Goal: Information Seeking & Learning: Compare options

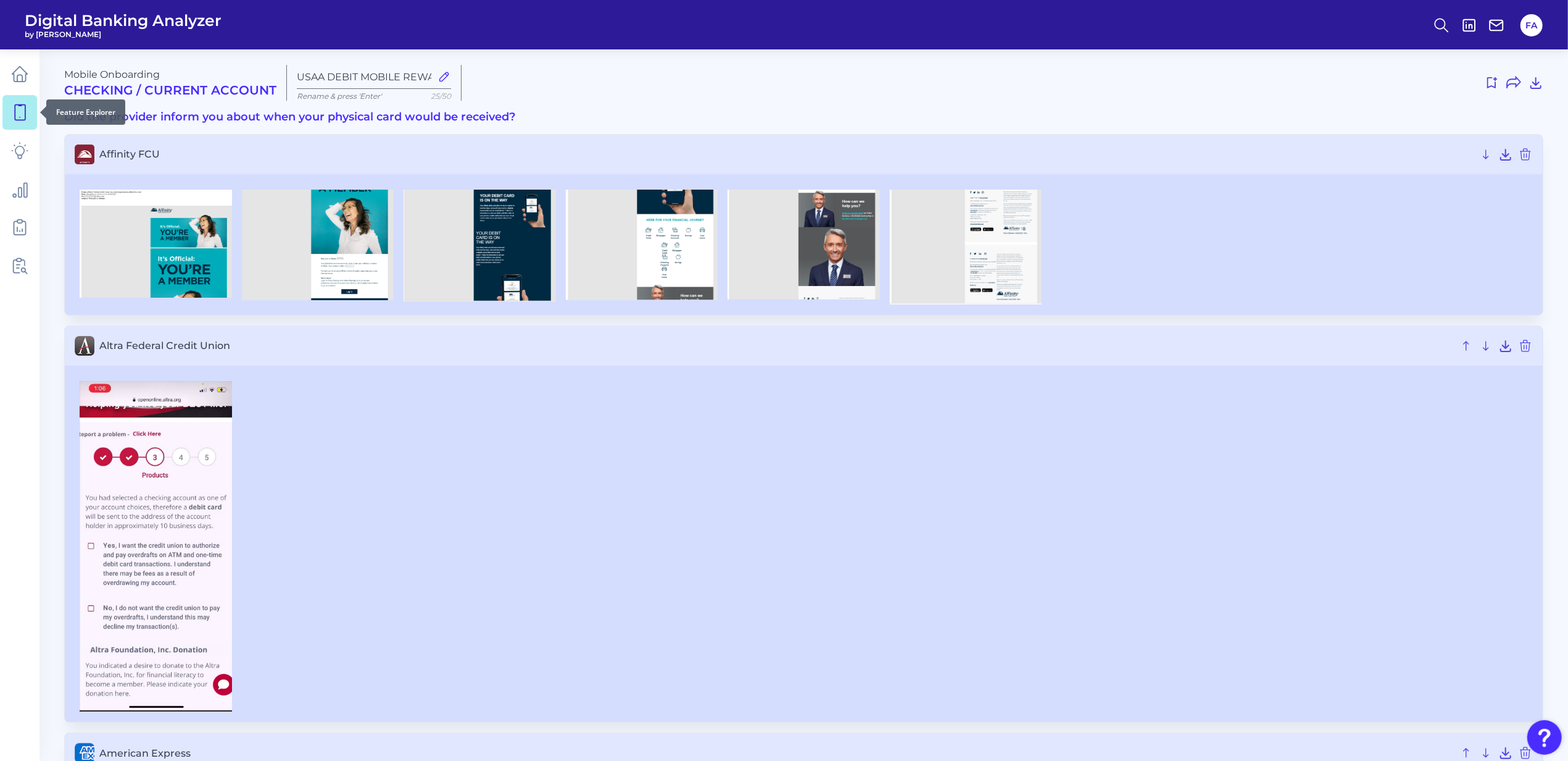
click at [20, 119] on icon at bounding box center [19, 112] width 17 height 17
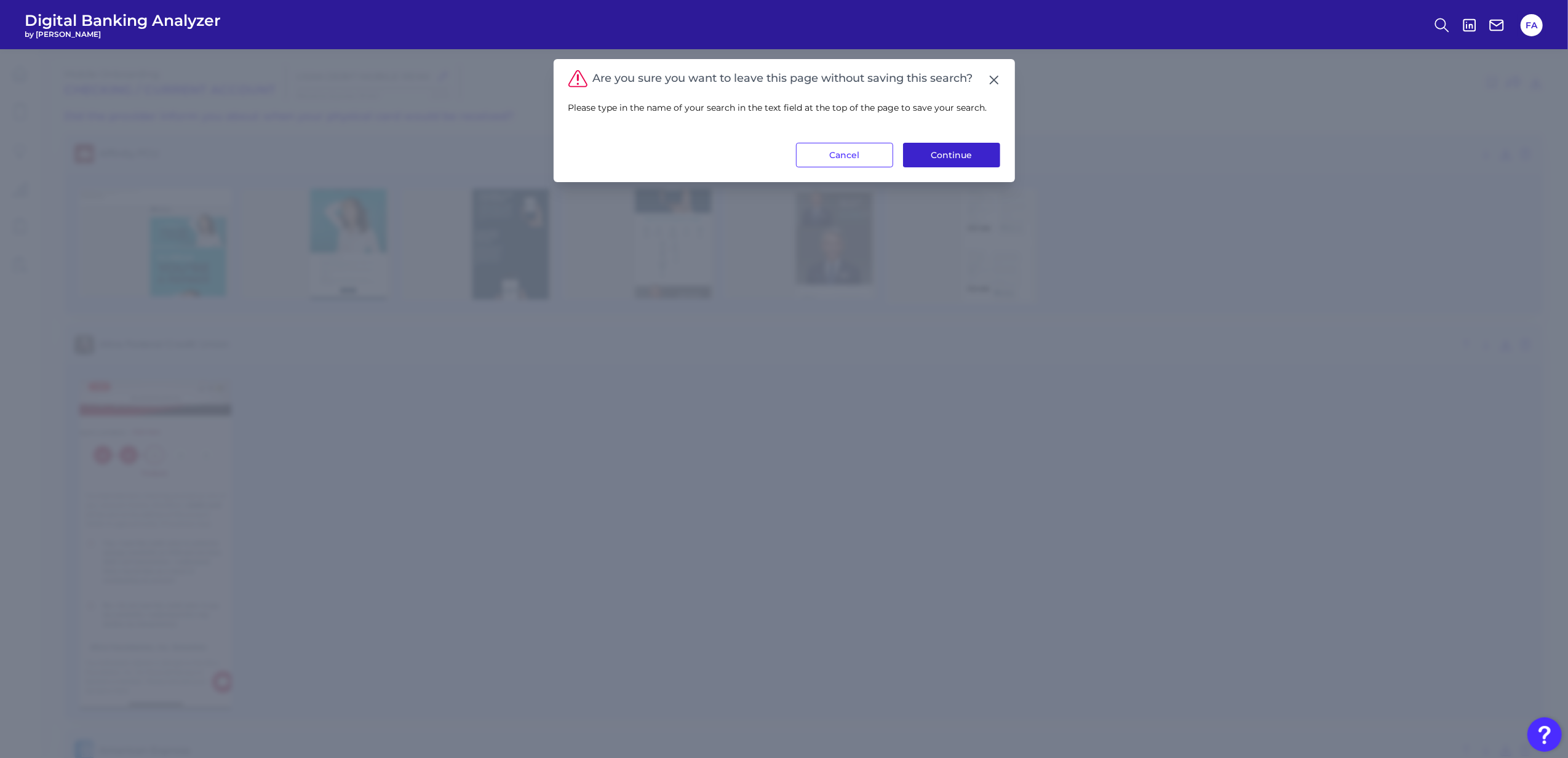
click at [941, 145] on button "Continue" at bounding box center [952, 155] width 97 height 25
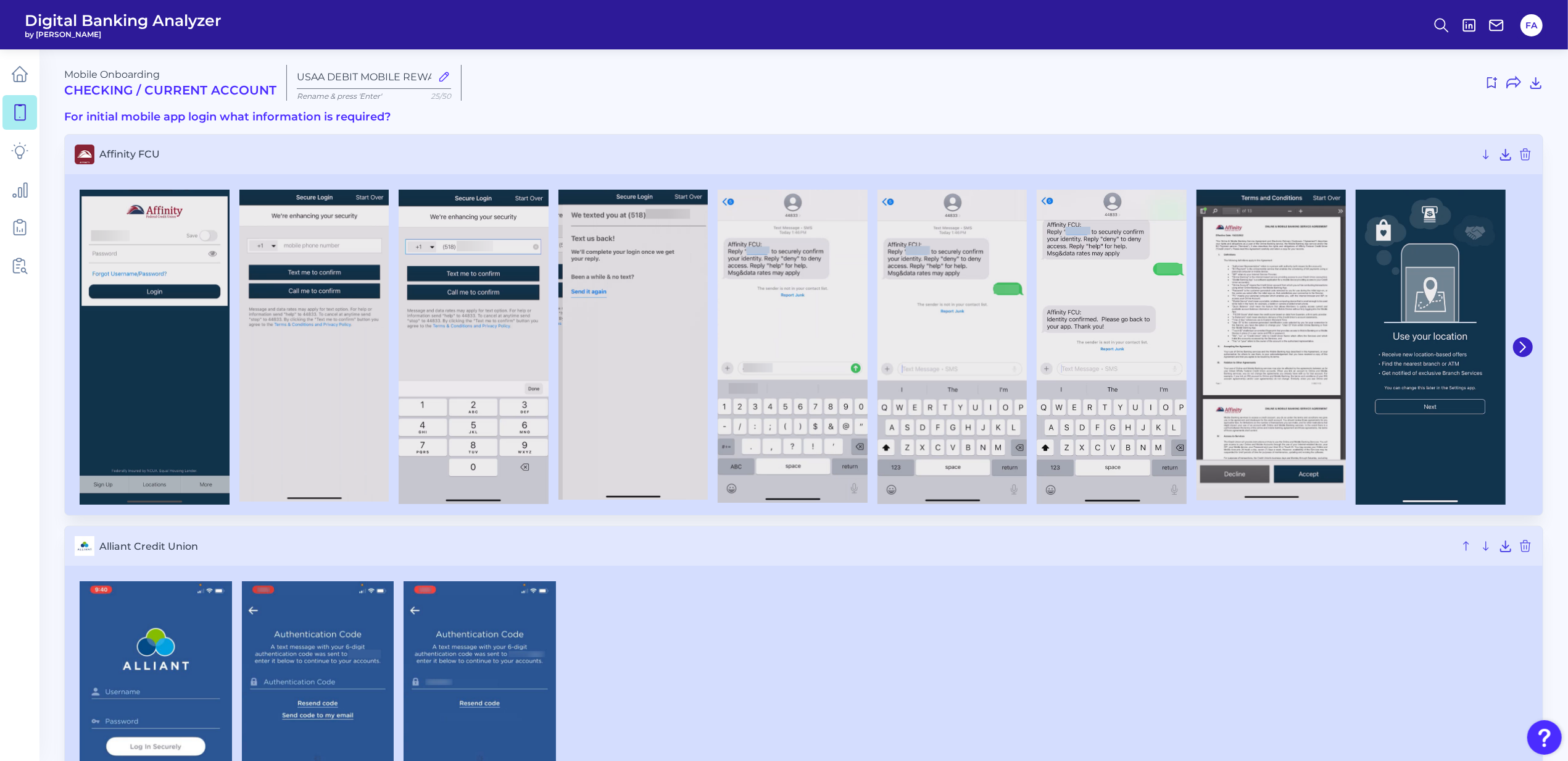
click at [21, 117] on icon at bounding box center [19, 112] width 17 height 17
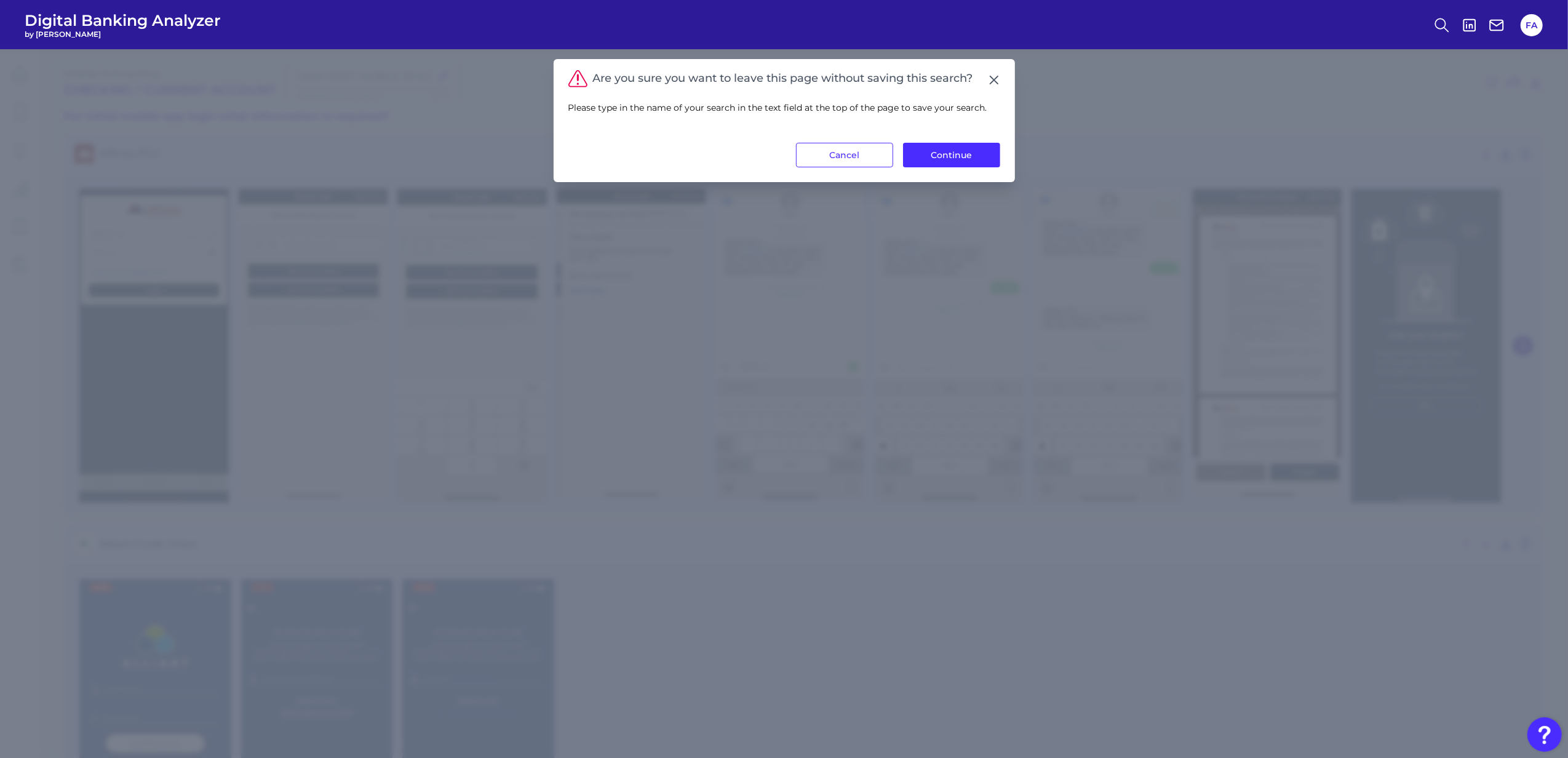
click at [934, 168] on div "Are you sure you want to leave this page without saving this search? Please typ…" at bounding box center [784, 120] width 462 height 123
click at [934, 163] on button "Continue" at bounding box center [952, 155] width 97 height 25
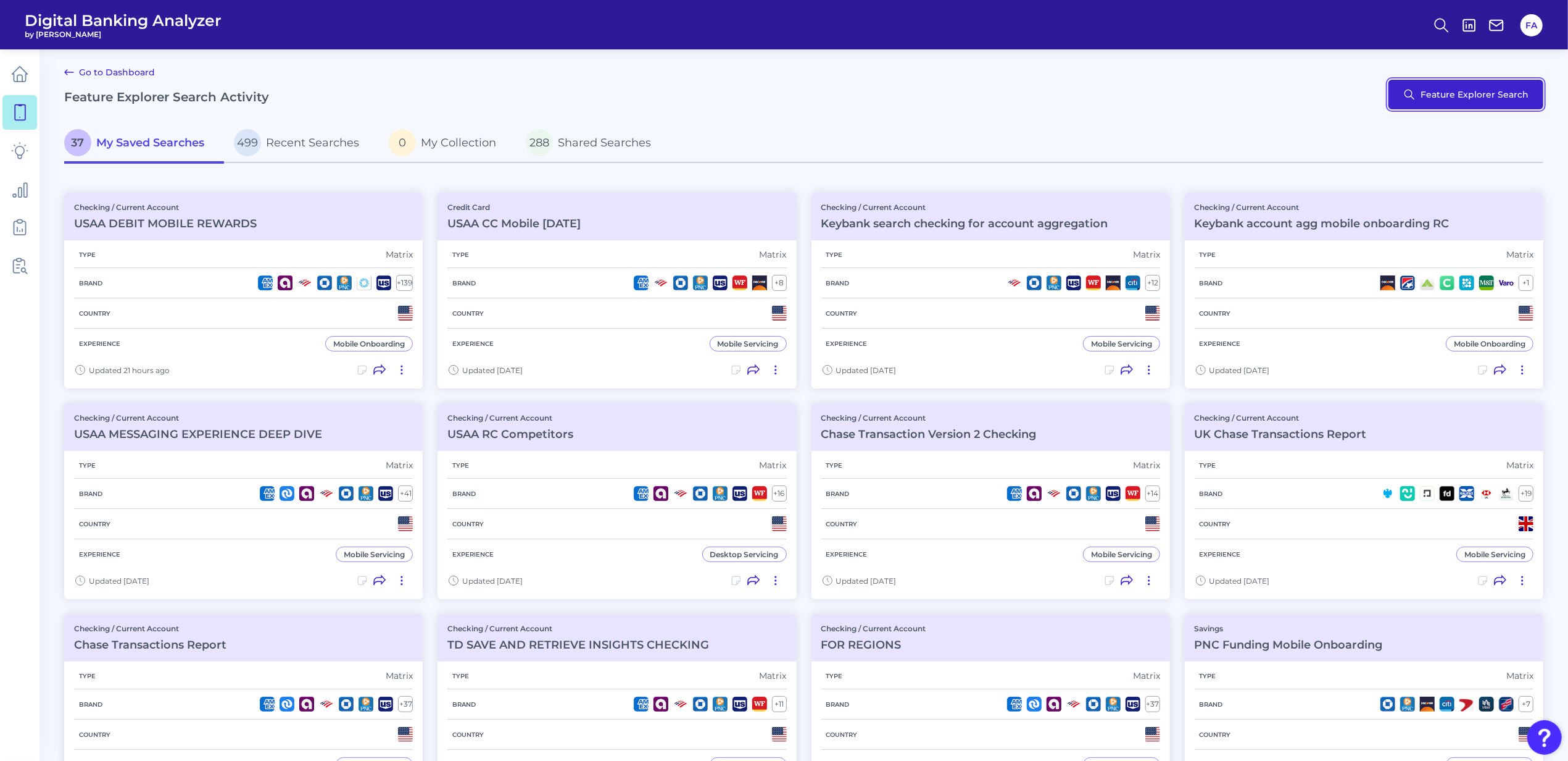
click at [1438, 97] on button "Feature Explorer Search" at bounding box center [1466, 94] width 155 height 30
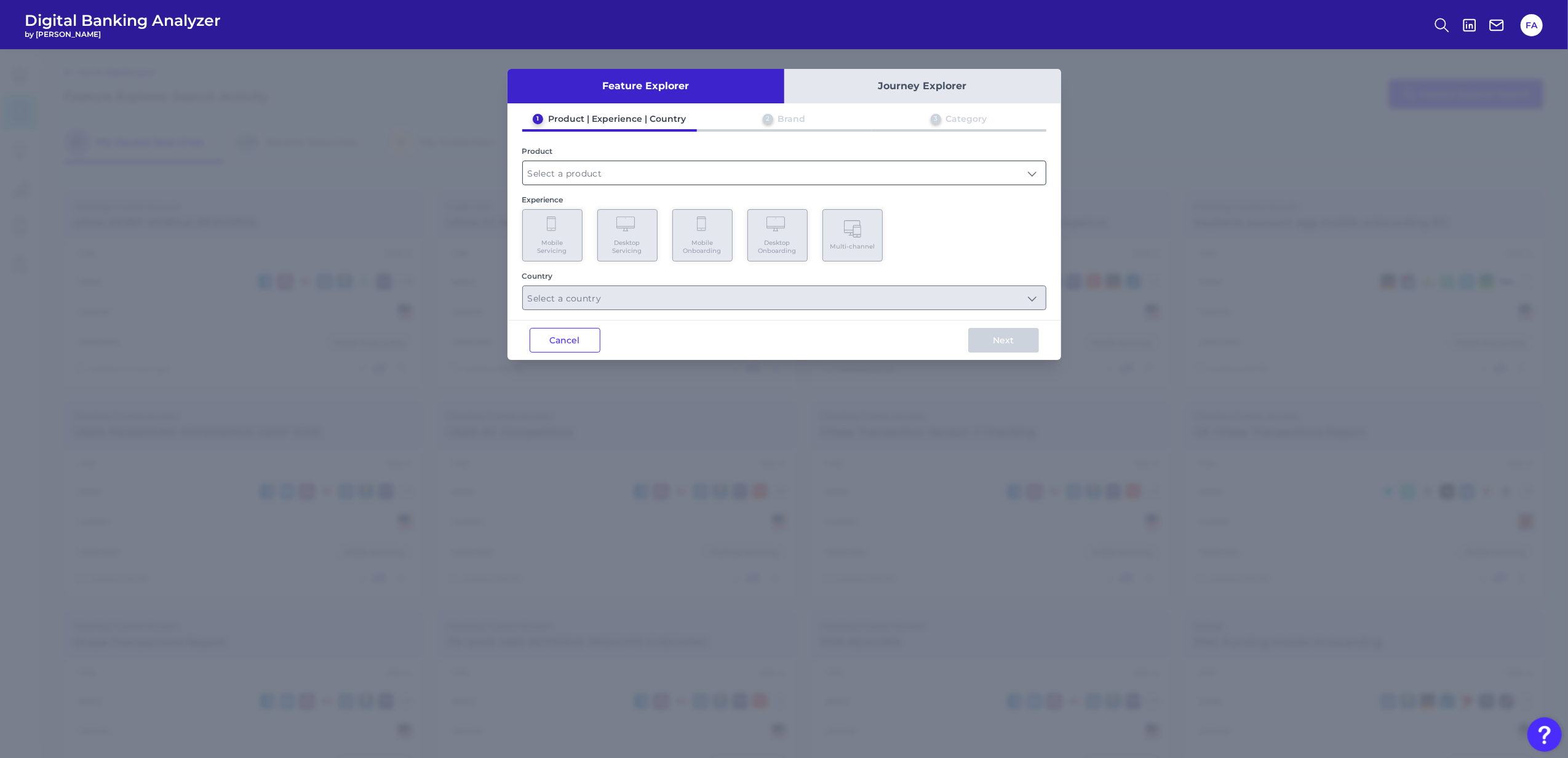
click at [669, 170] on input "text" at bounding box center [784, 173] width 523 height 23
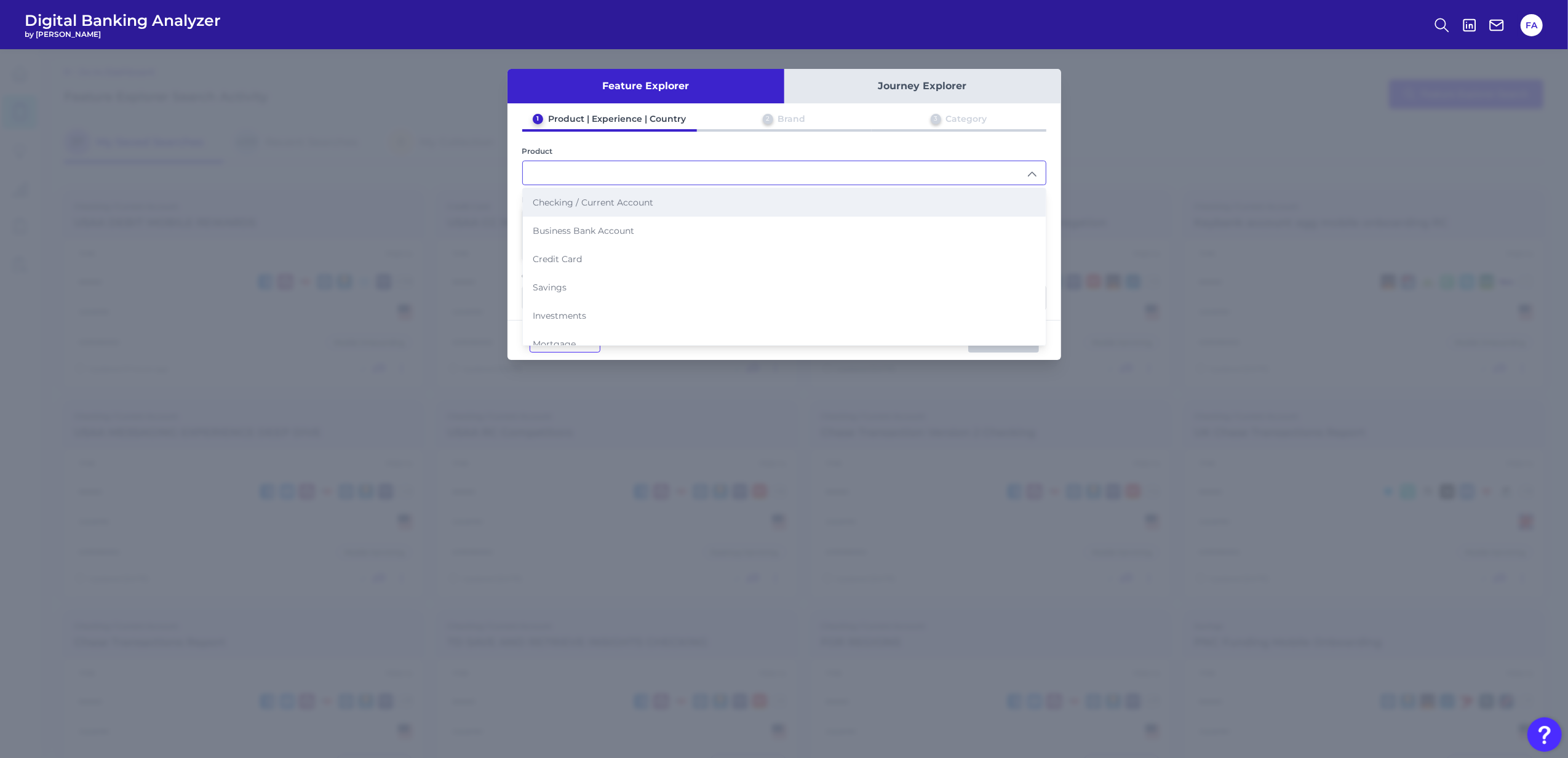
click at [641, 210] on li "Checking / Current Account" at bounding box center [784, 202] width 523 height 28
type input "Checking / Current Account"
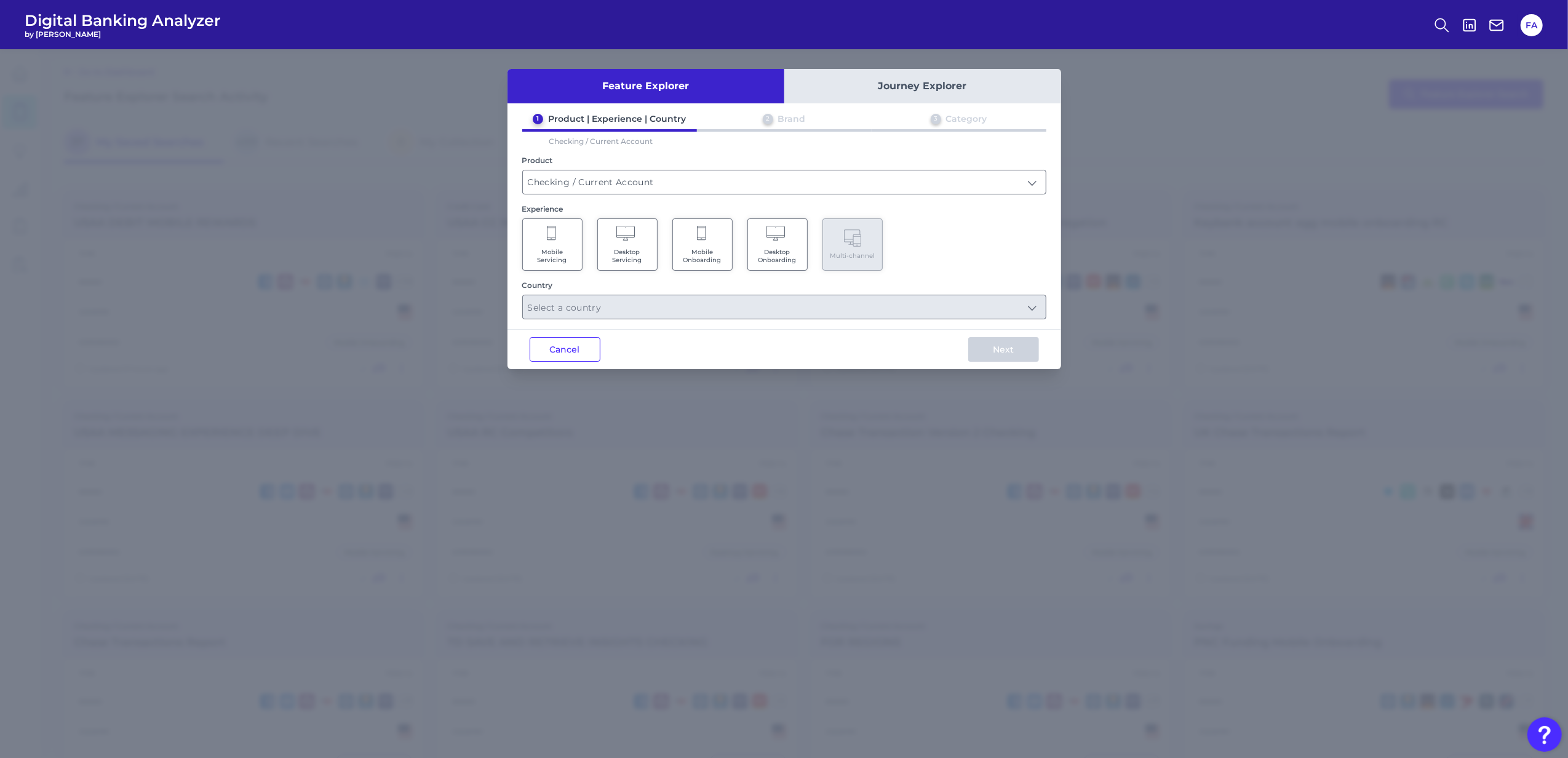
click at [576, 263] on Servicing "Mobile Servicing" at bounding box center [552, 244] width 61 height 52
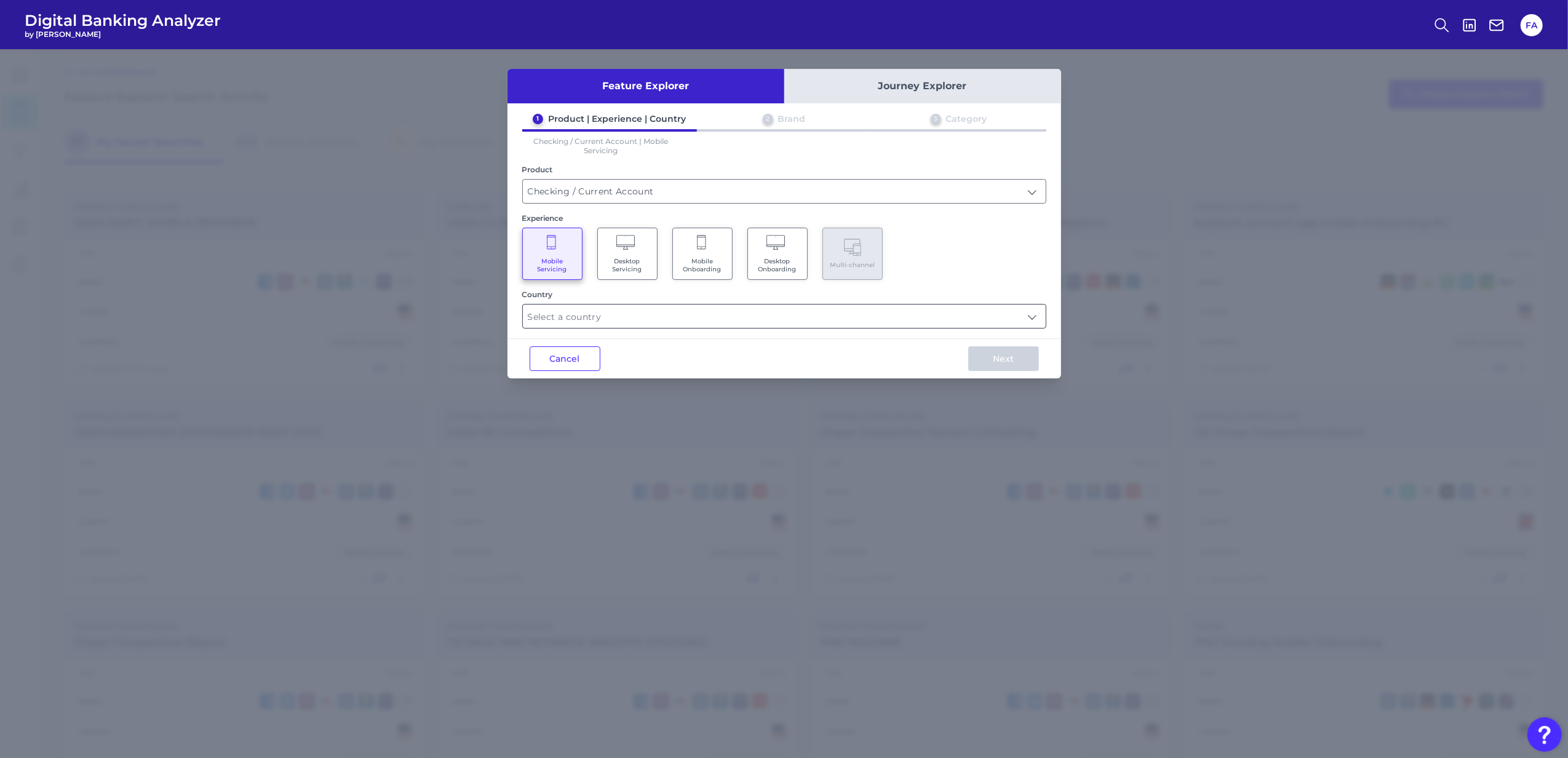
click at [707, 316] on input "text" at bounding box center [784, 316] width 523 height 23
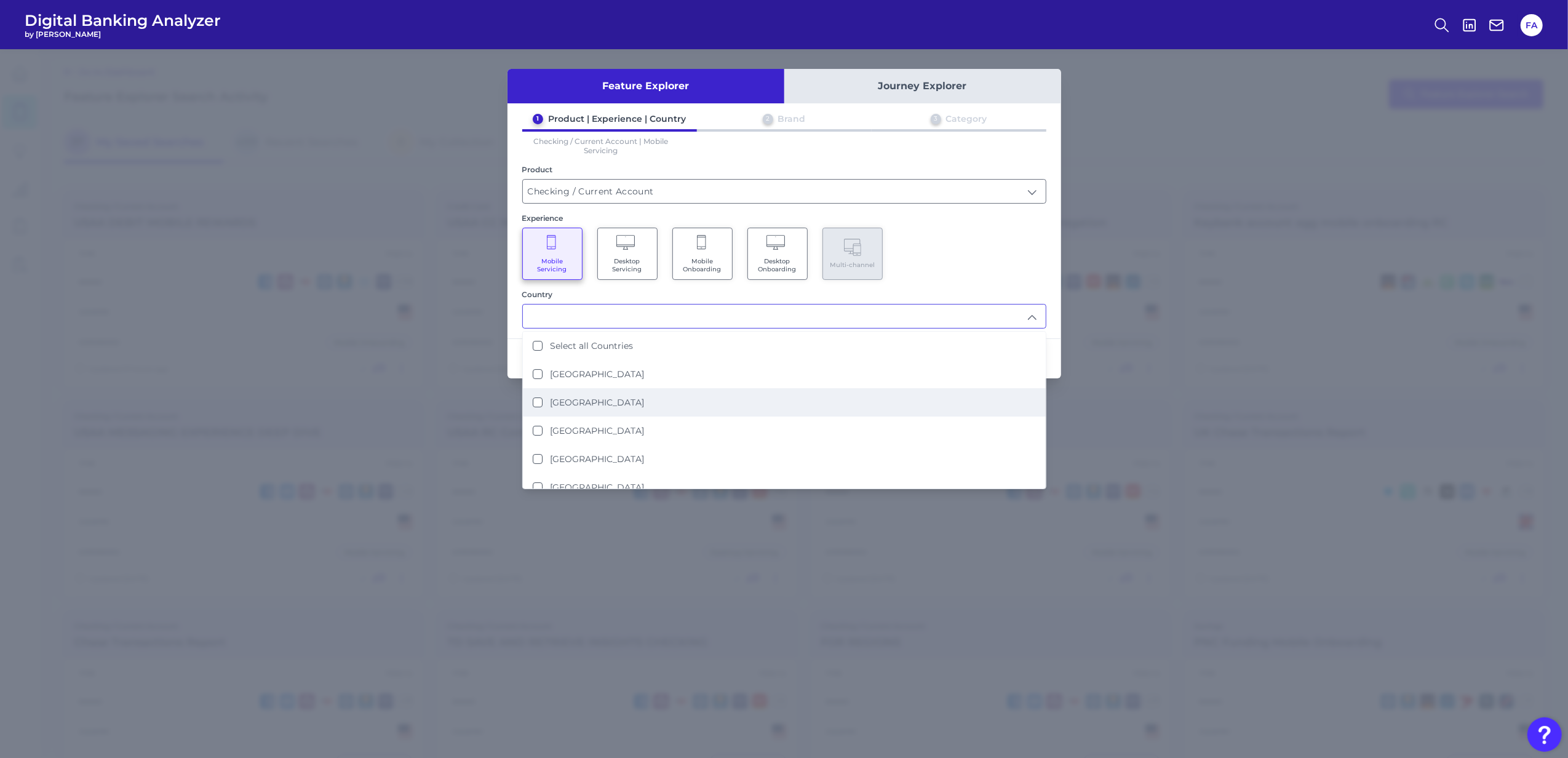
click at [701, 406] on li "[GEOGRAPHIC_DATA]" at bounding box center [784, 402] width 523 height 28
type input "[GEOGRAPHIC_DATA]"
click at [944, 290] on div "Country" at bounding box center [784, 294] width 524 height 9
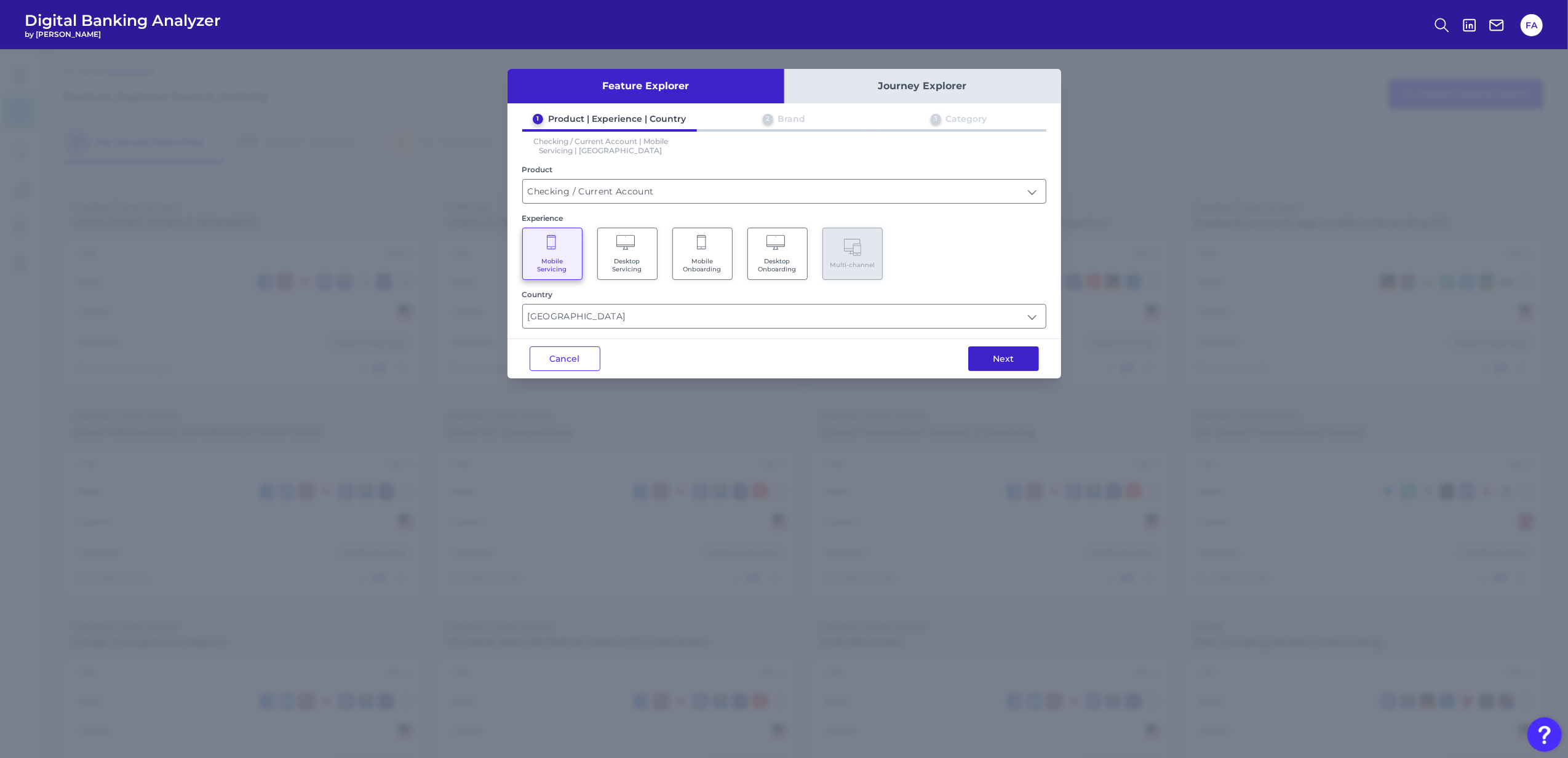
click at [1013, 365] on button "Next" at bounding box center [1003, 358] width 71 height 25
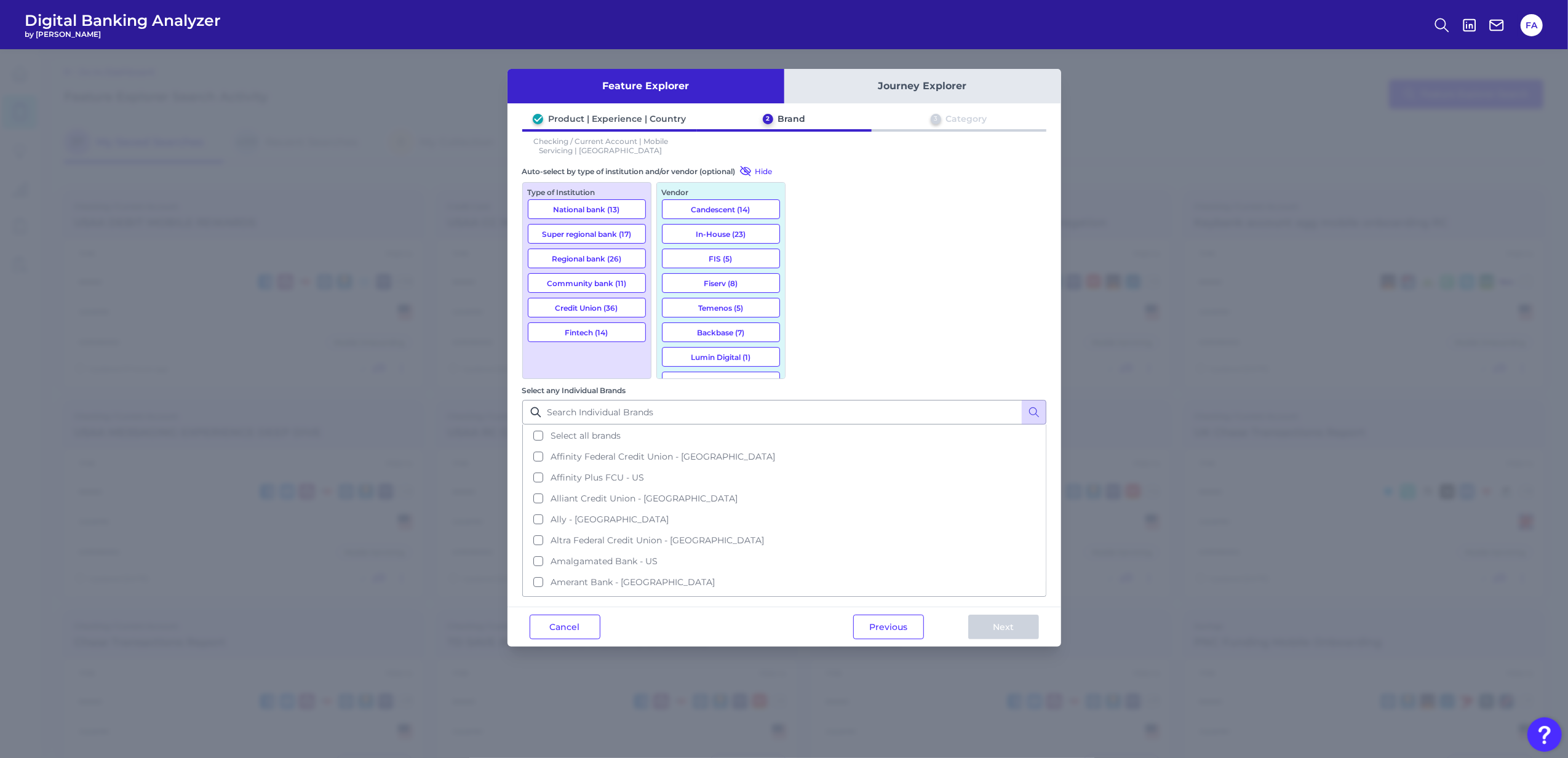
click at [576, 214] on button "National bank (13)" at bounding box center [587, 209] width 118 height 20
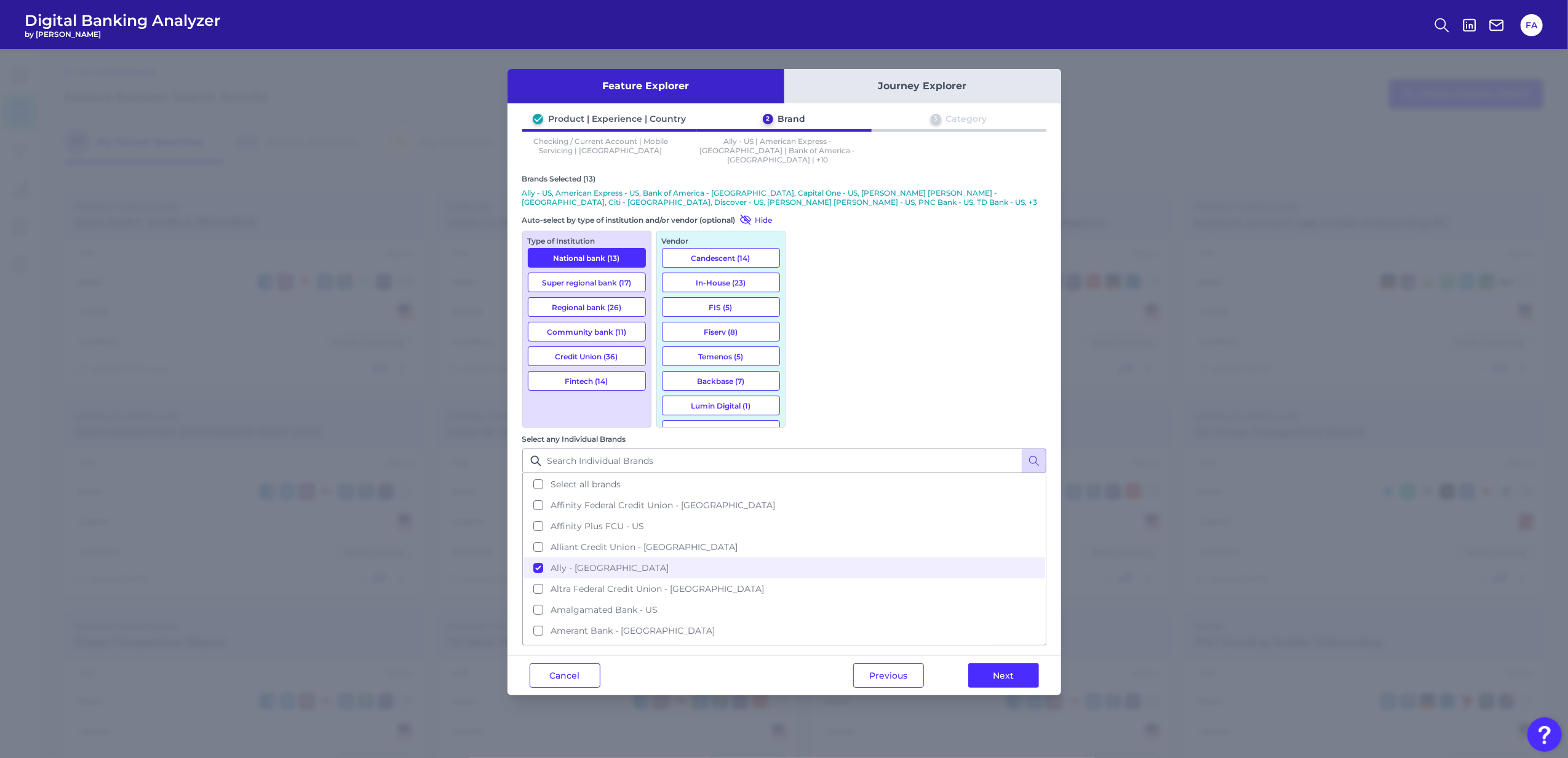
click at [616, 382] on div "Type of Institution National bank (13) Super regional bank (17) Regional bank (…" at bounding box center [587, 329] width 129 height 197
click at [616, 378] on button "Fintech (14)" at bounding box center [587, 380] width 118 height 20
click at [1031, 663] on button "Next" at bounding box center [1003, 675] width 71 height 25
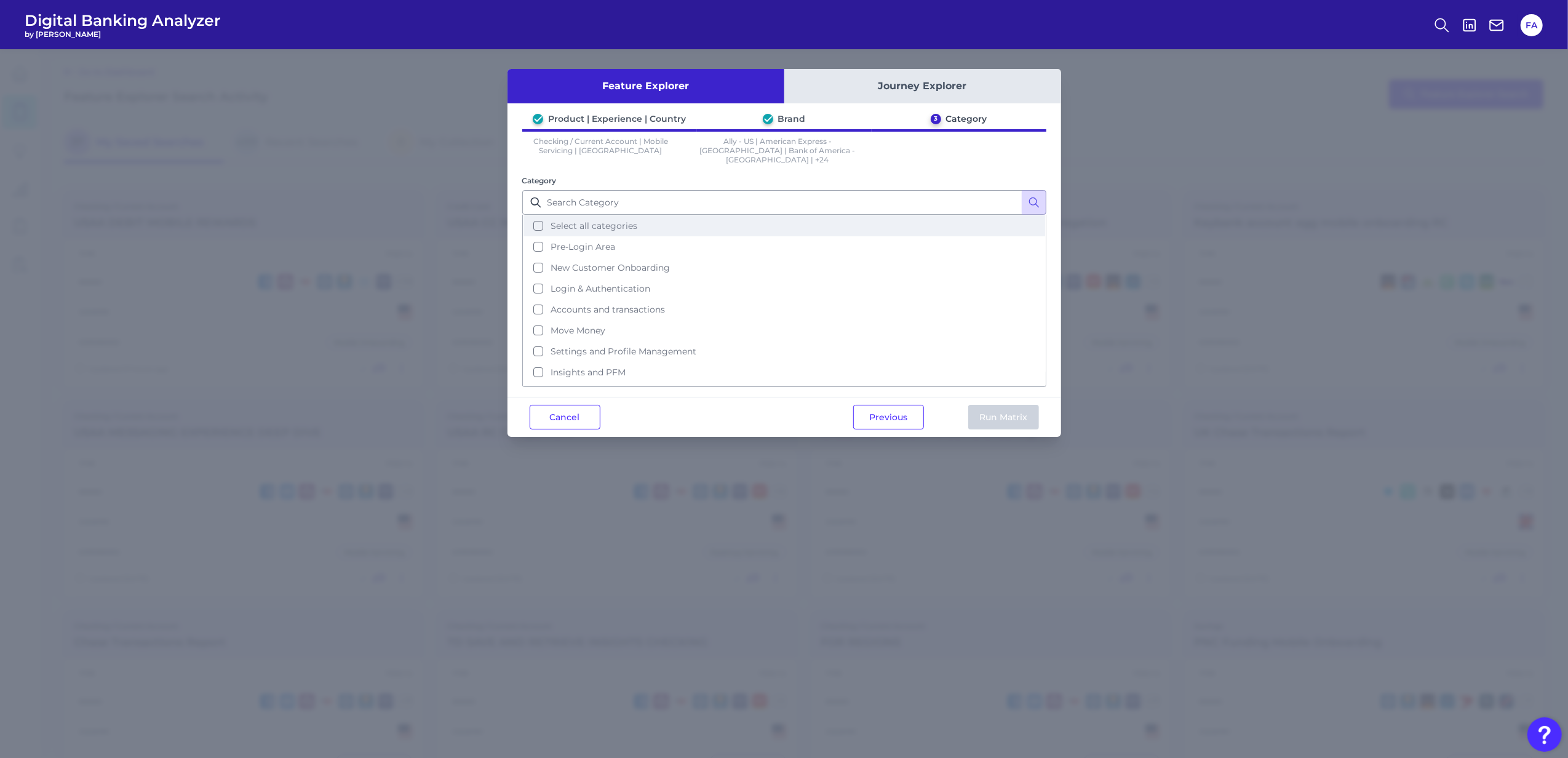
click at [604, 220] on span "Select all categories" at bounding box center [594, 226] width 87 height 11
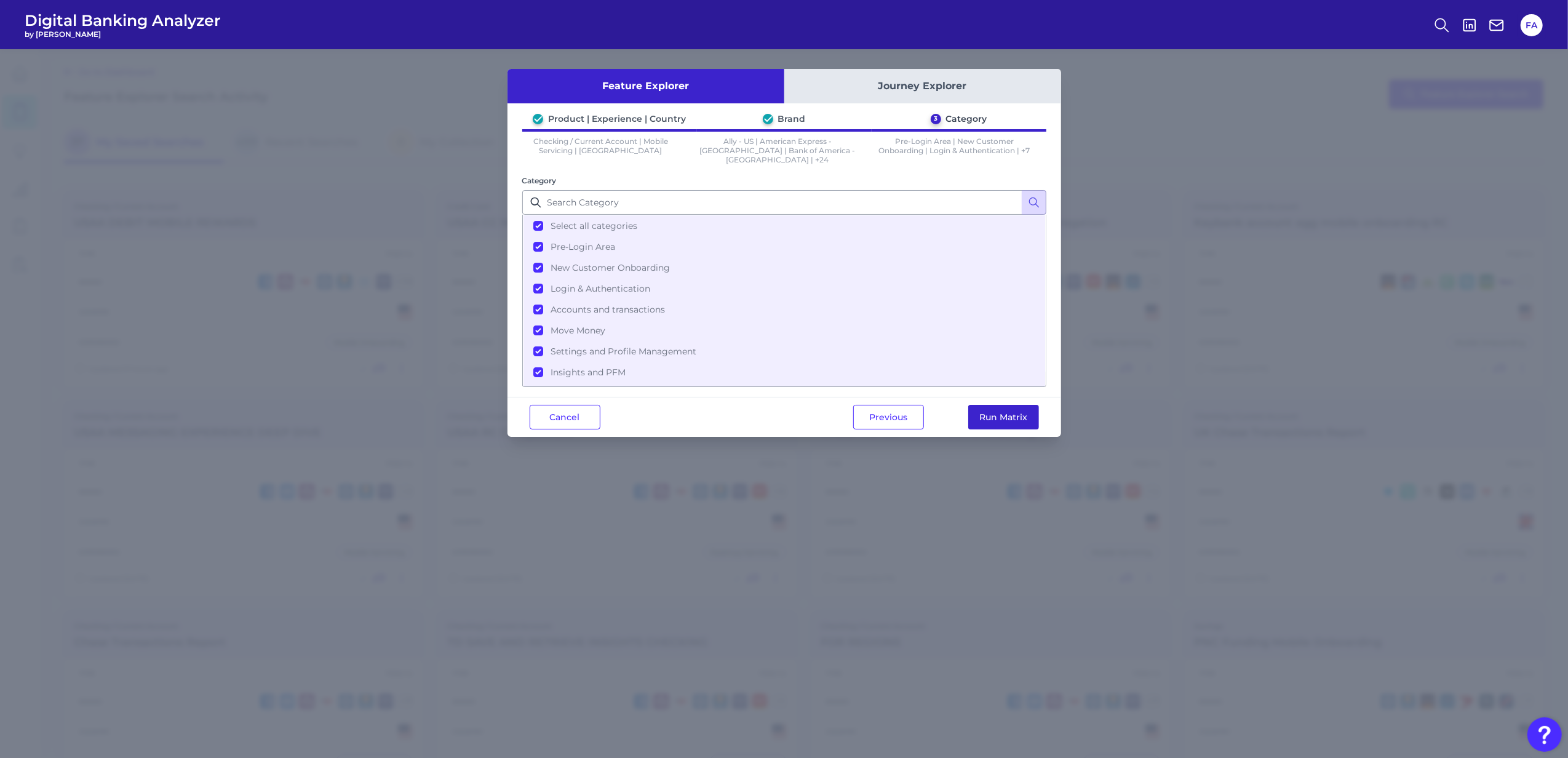
click at [1019, 416] on button "Run Matrix" at bounding box center [1003, 417] width 71 height 25
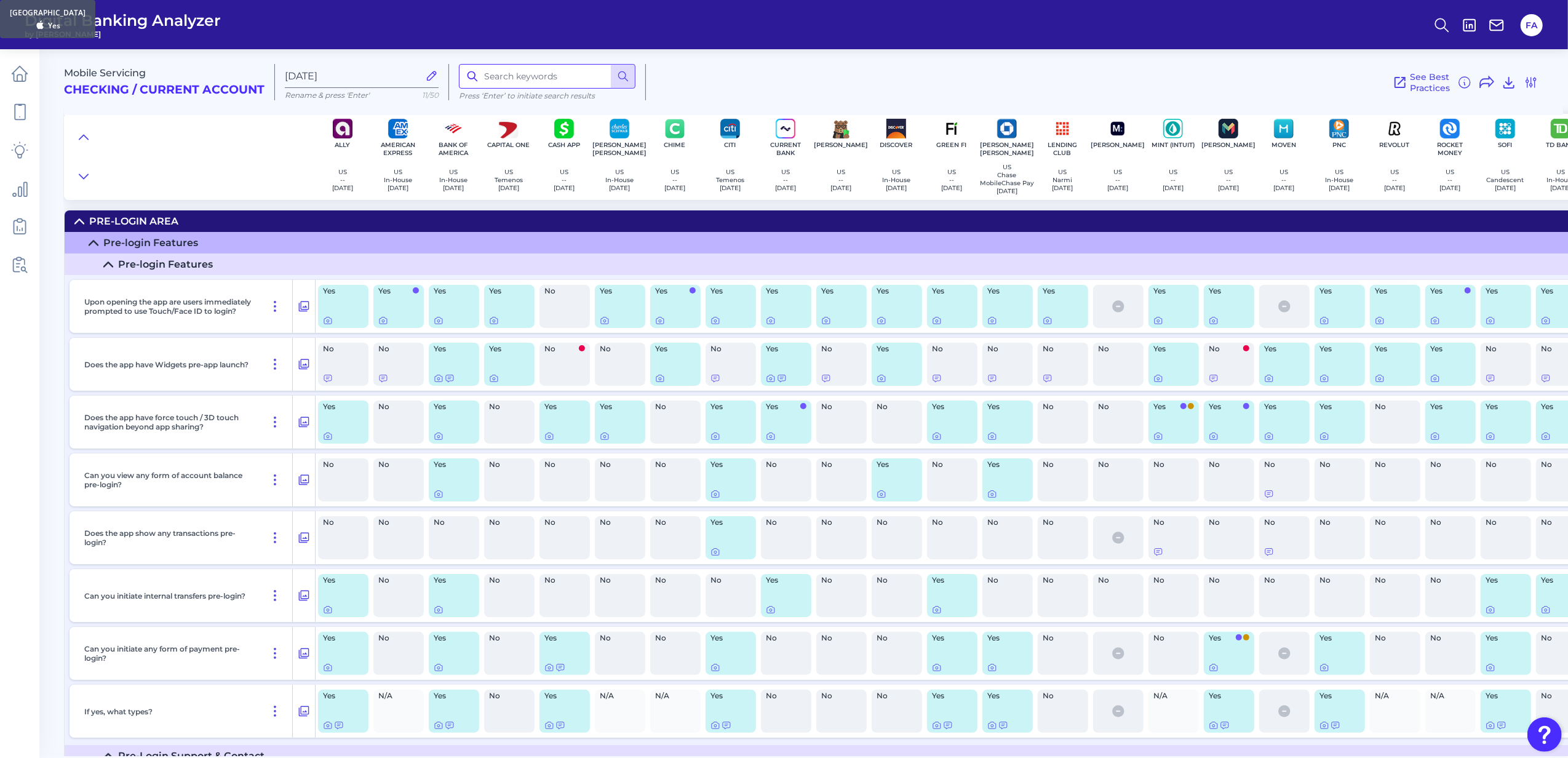
click at [495, 84] on input at bounding box center [547, 76] width 177 height 25
click at [497, 77] on input at bounding box center [547, 76] width 177 height 25
click at [520, 77] on input at bounding box center [547, 76] width 177 height 25
type input "r"
type input "report"
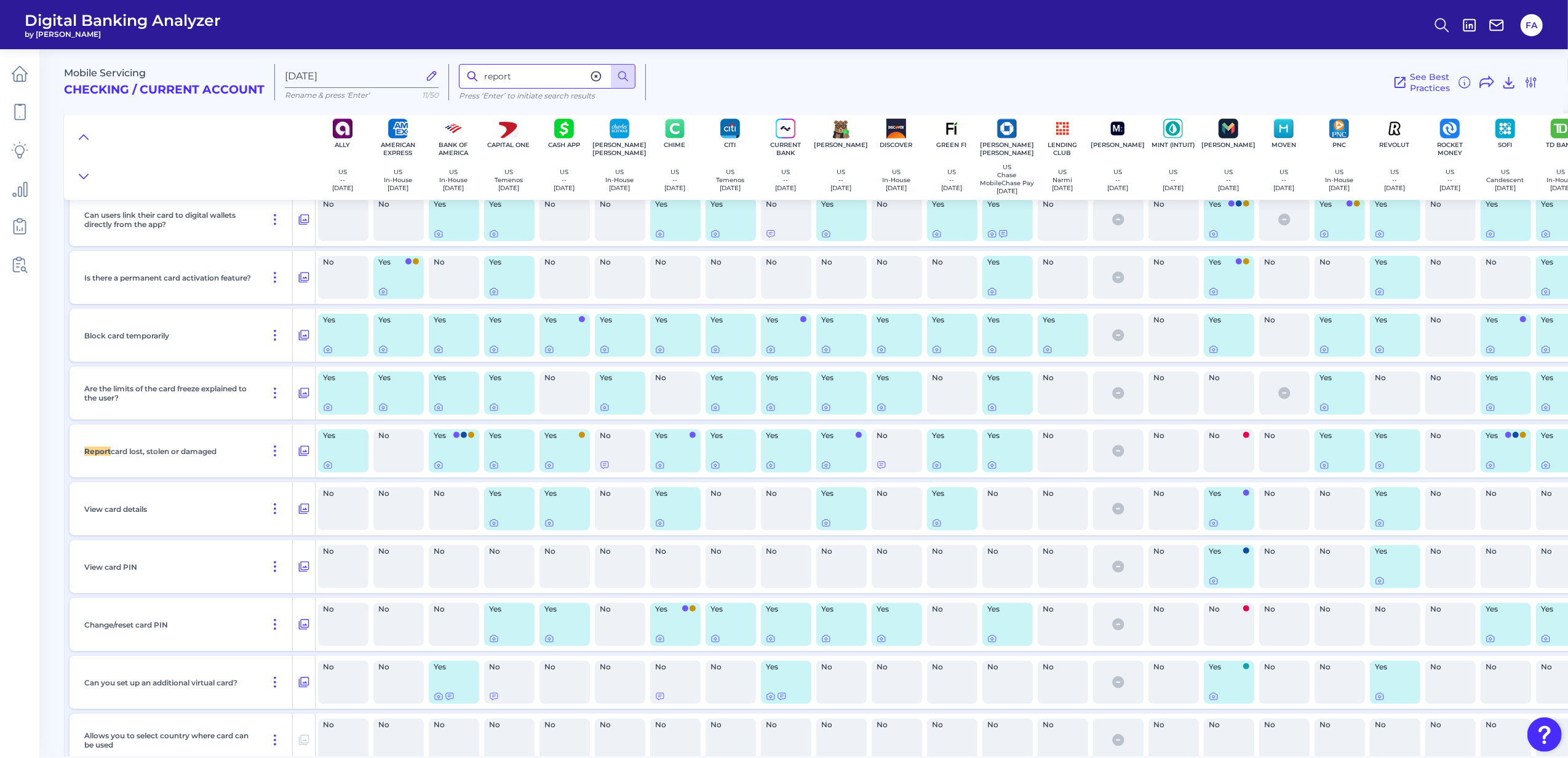
scroll to position [10214, 0]
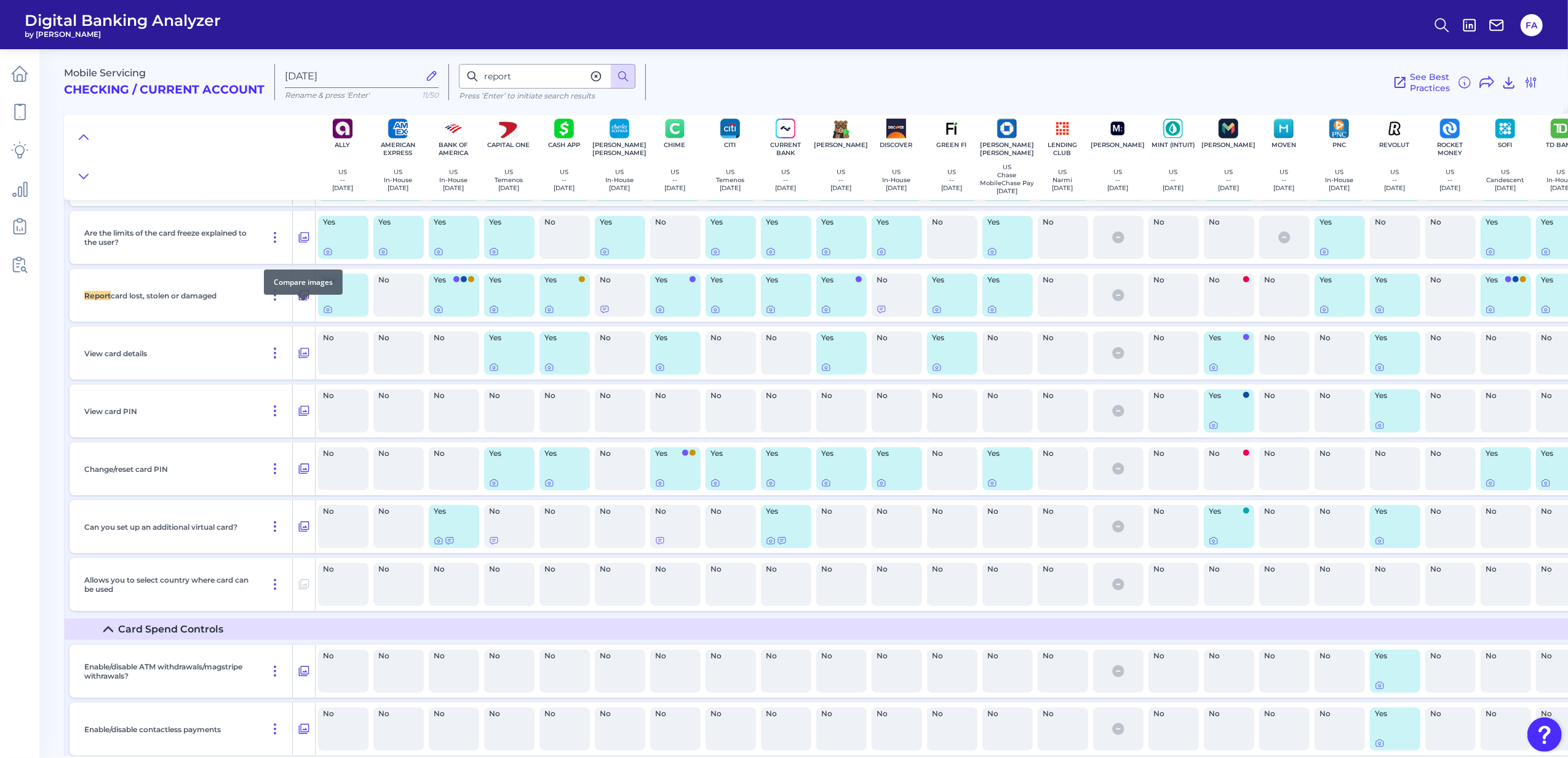
click at [298, 303] on icon at bounding box center [304, 294] width 12 height 14
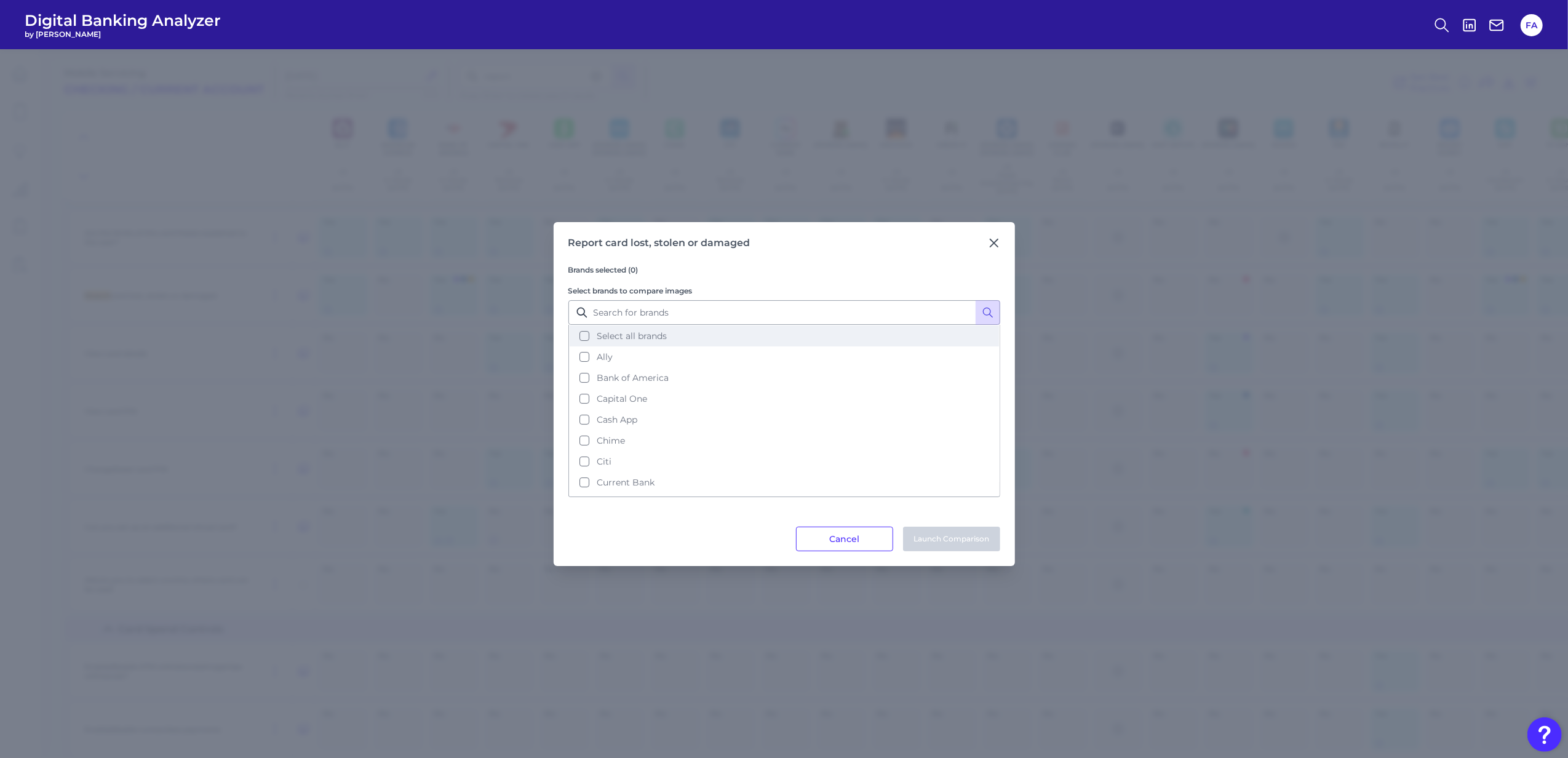
click at [594, 328] on button "Select all brands" at bounding box center [784, 336] width 429 height 21
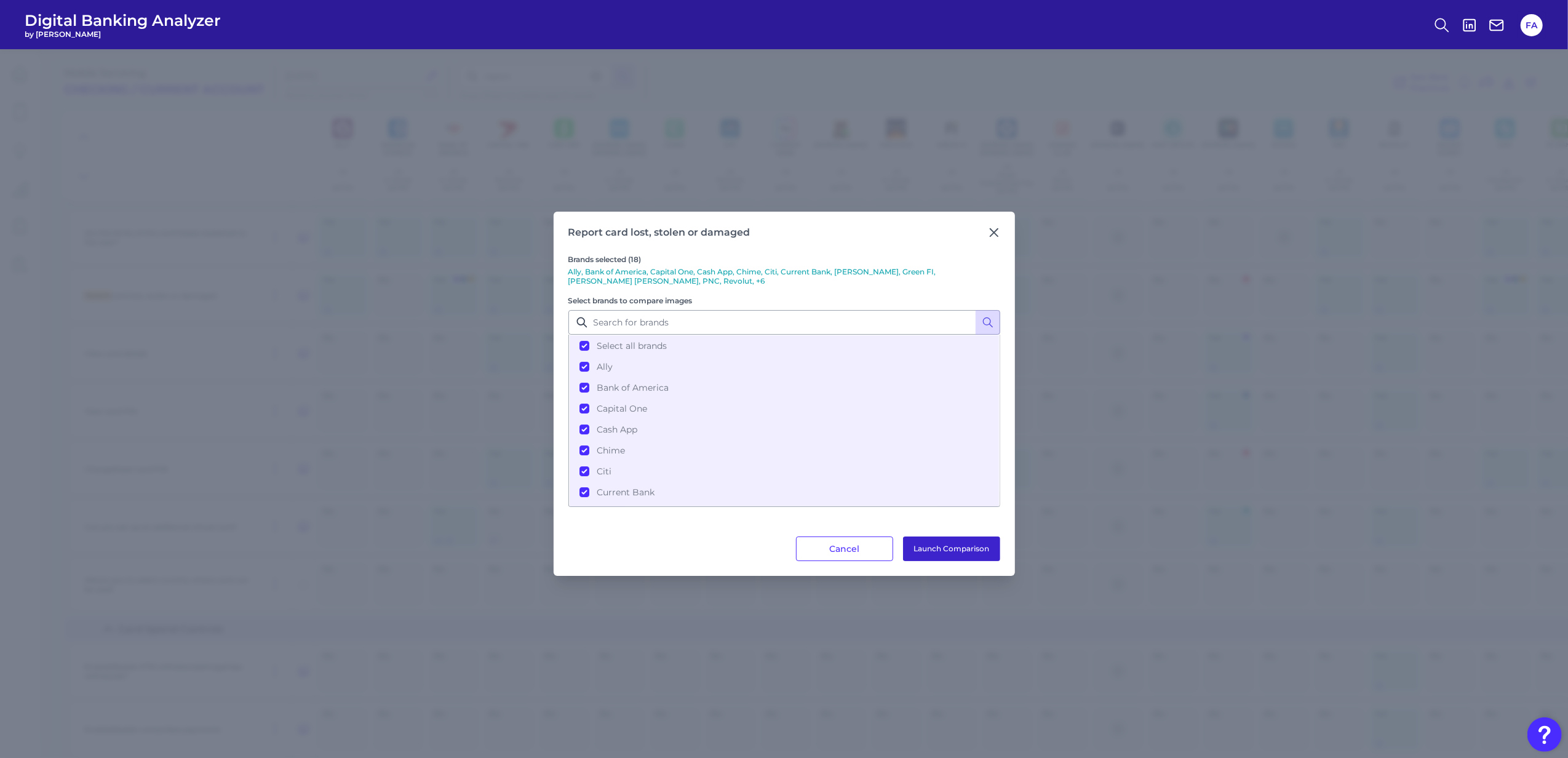
click at [969, 559] on button "Launch Comparison" at bounding box center [952, 549] width 97 height 25
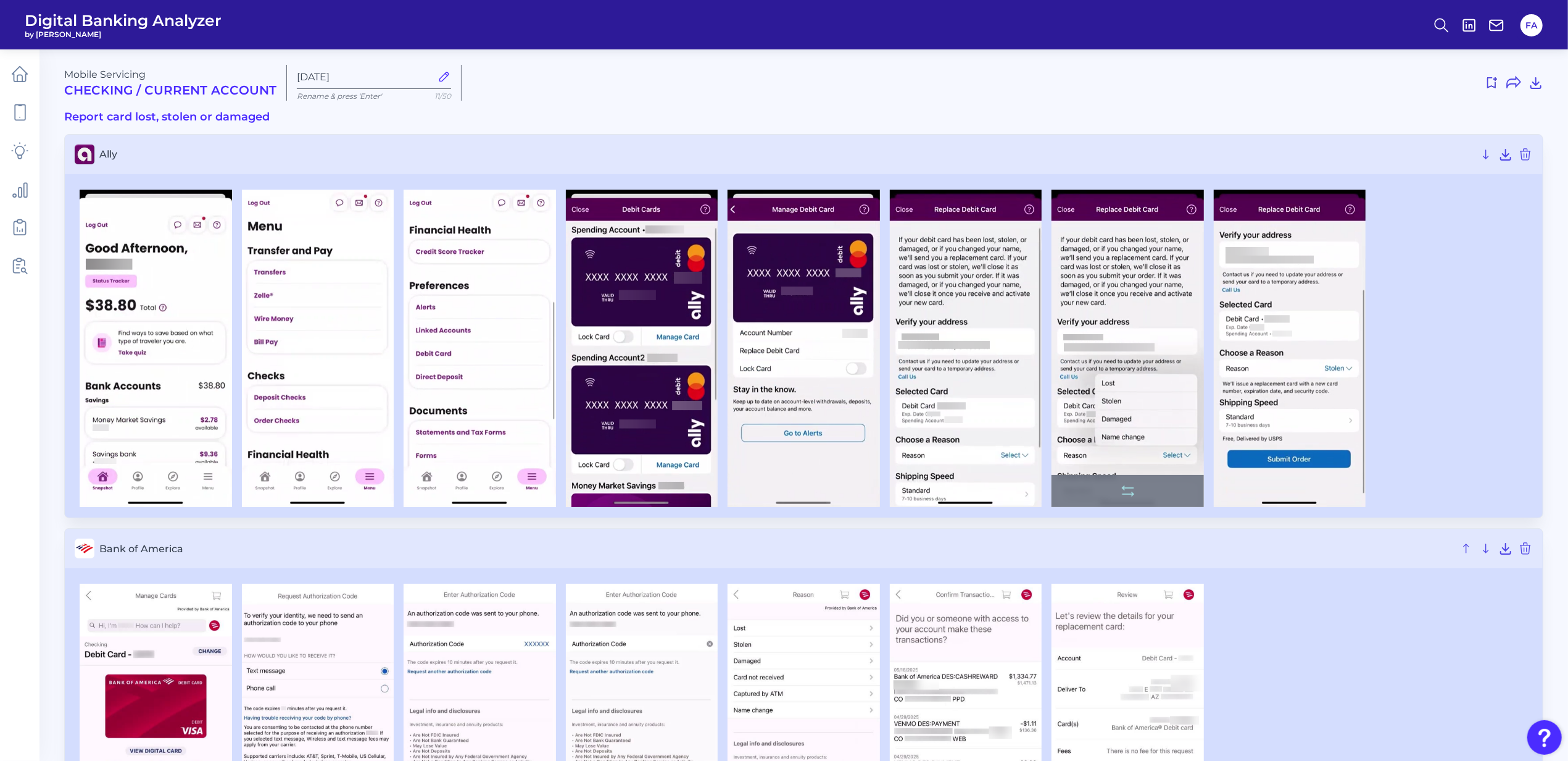
click at [1141, 301] on img at bounding box center [1128, 348] width 153 height 318
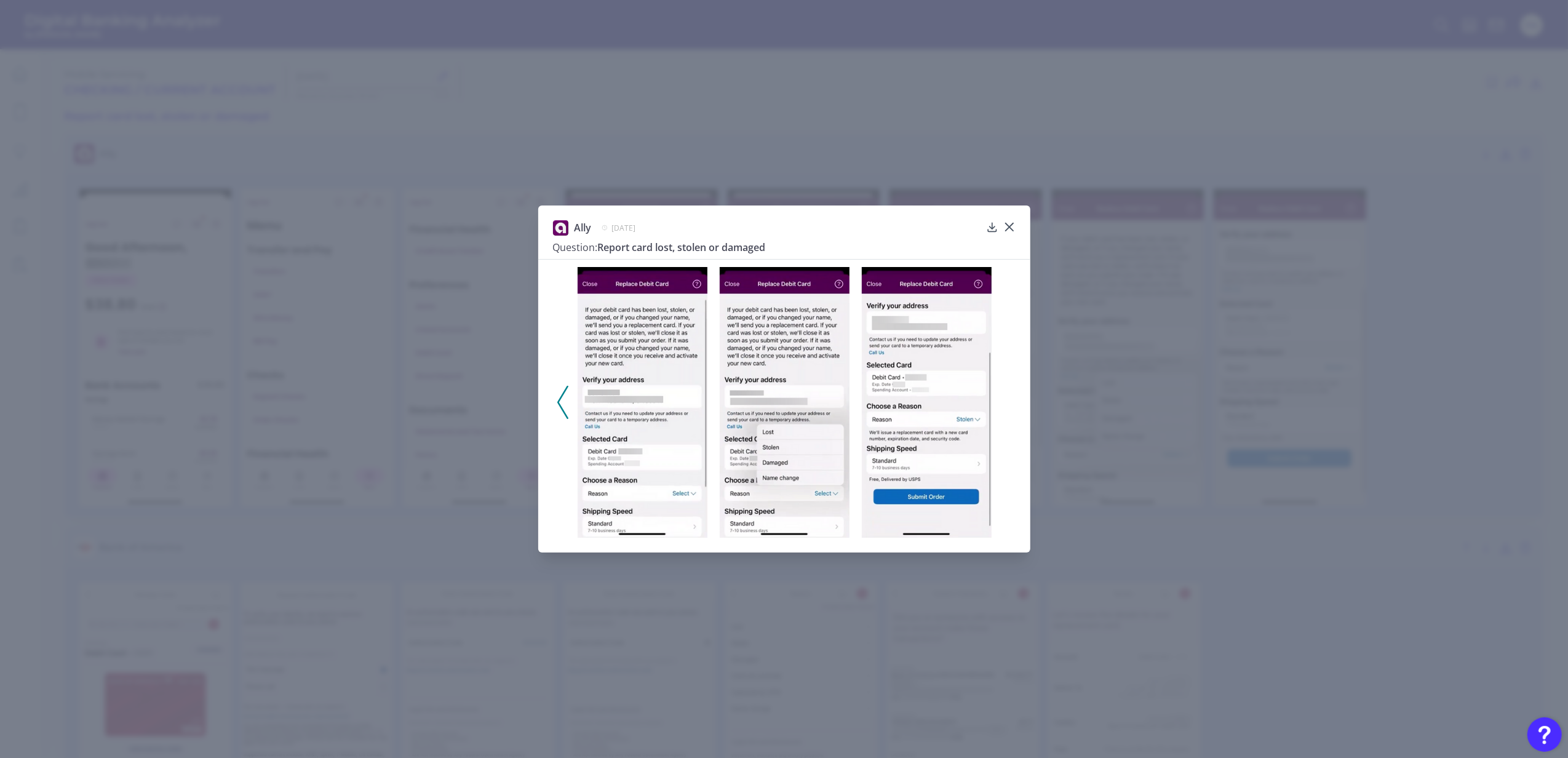
click at [1293, 355] on div "Ally April 1, 2025 Question: Report card lost, stolen or damaged" at bounding box center [784, 379] width 1568 height 758
drag, startPoint x: 1011, startPoint y: 226, endPoint x: 1009, endPoint y: 232, distance: 6.3
click at [1007, 232] on div at bounding box center [1009, 236] width 12 height 12
click at [1011, 230] on div at bounding box center [1009, 236] width 12 height 12
click at [1013, 226] on icon at bounding box center [1009, 227] width 12 height 12
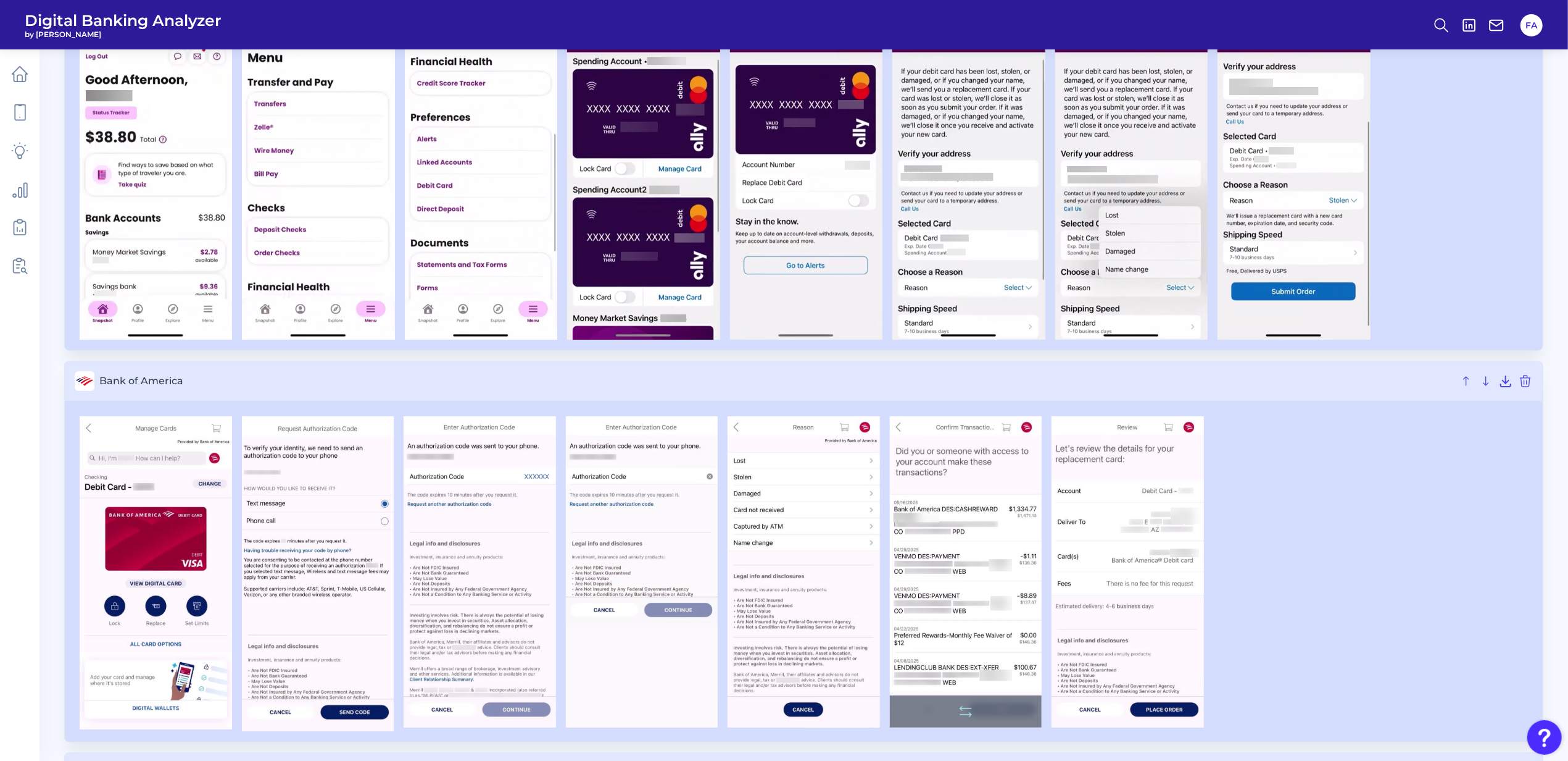
scroll to position [191, 0]
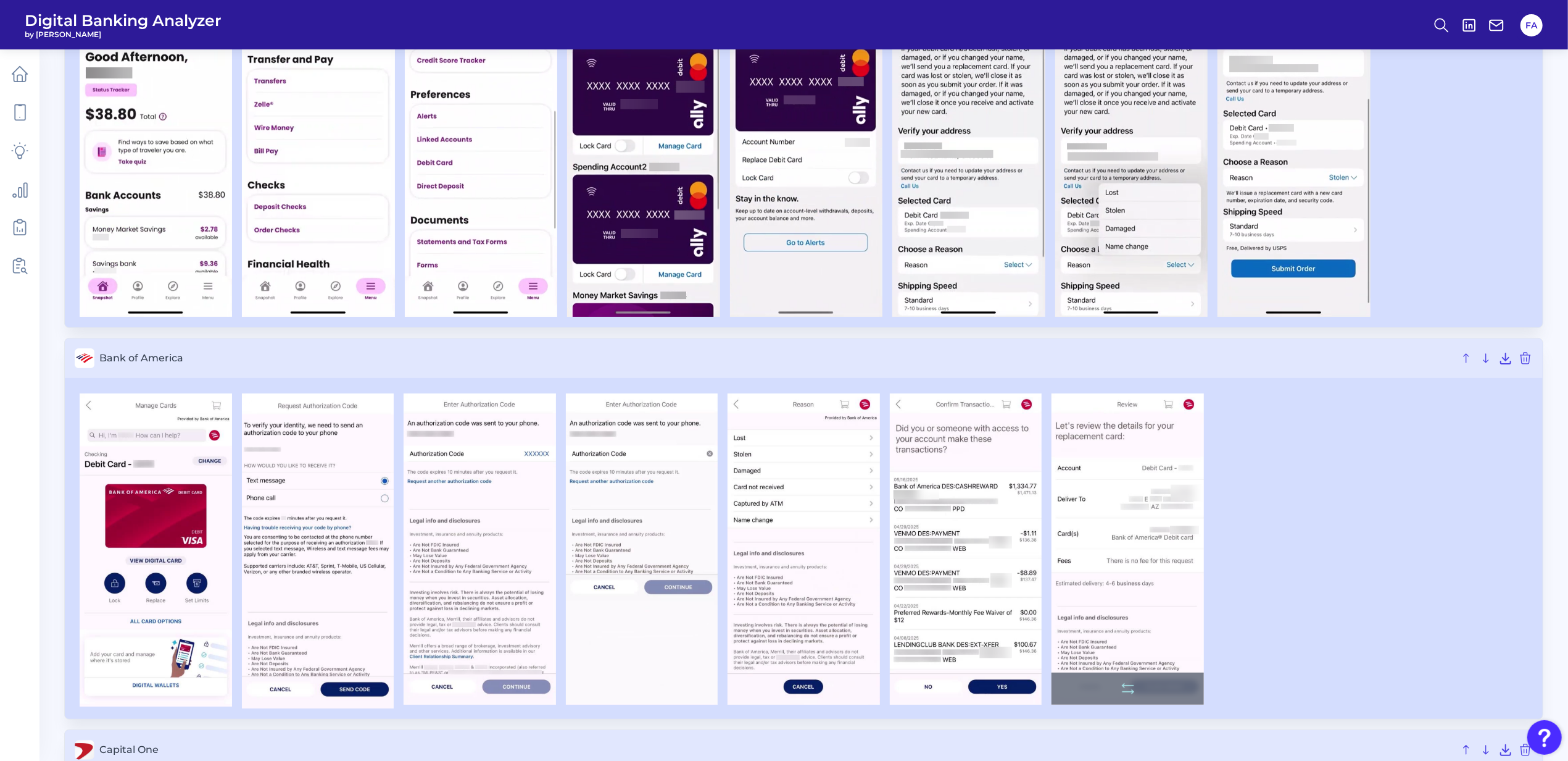
click at [1109, 458] on img at bounding box center [1128, 549] width 153 height 311
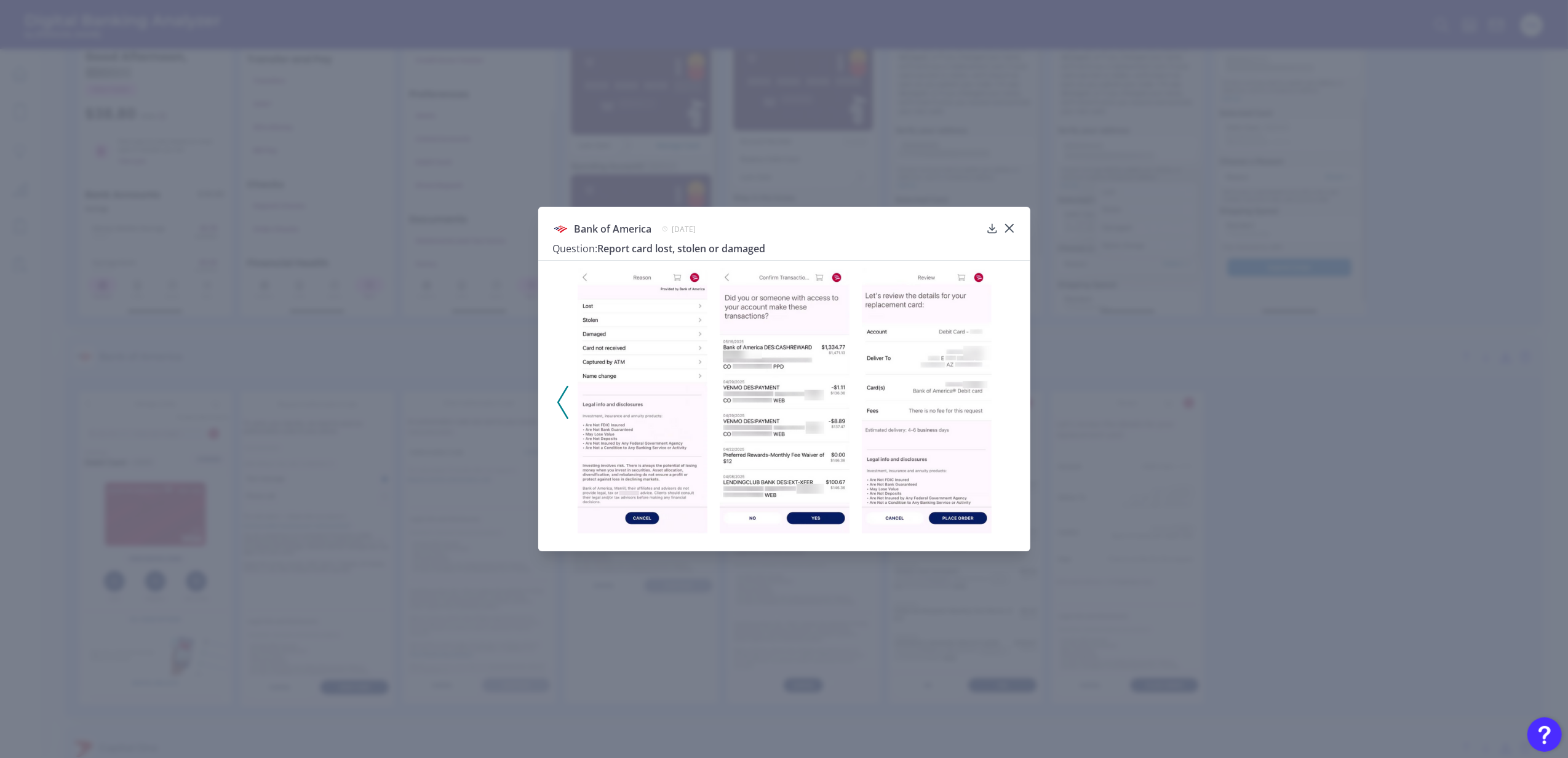
click at [1179, 376] on div "Bank of America May 19, 2025 Question: Report card lost, stolen or damaged" at bounding box center [784, 379] width 1568 height 758
click at [1003, 222] on icon at bounding box center [1009, 228] width 12 height 12
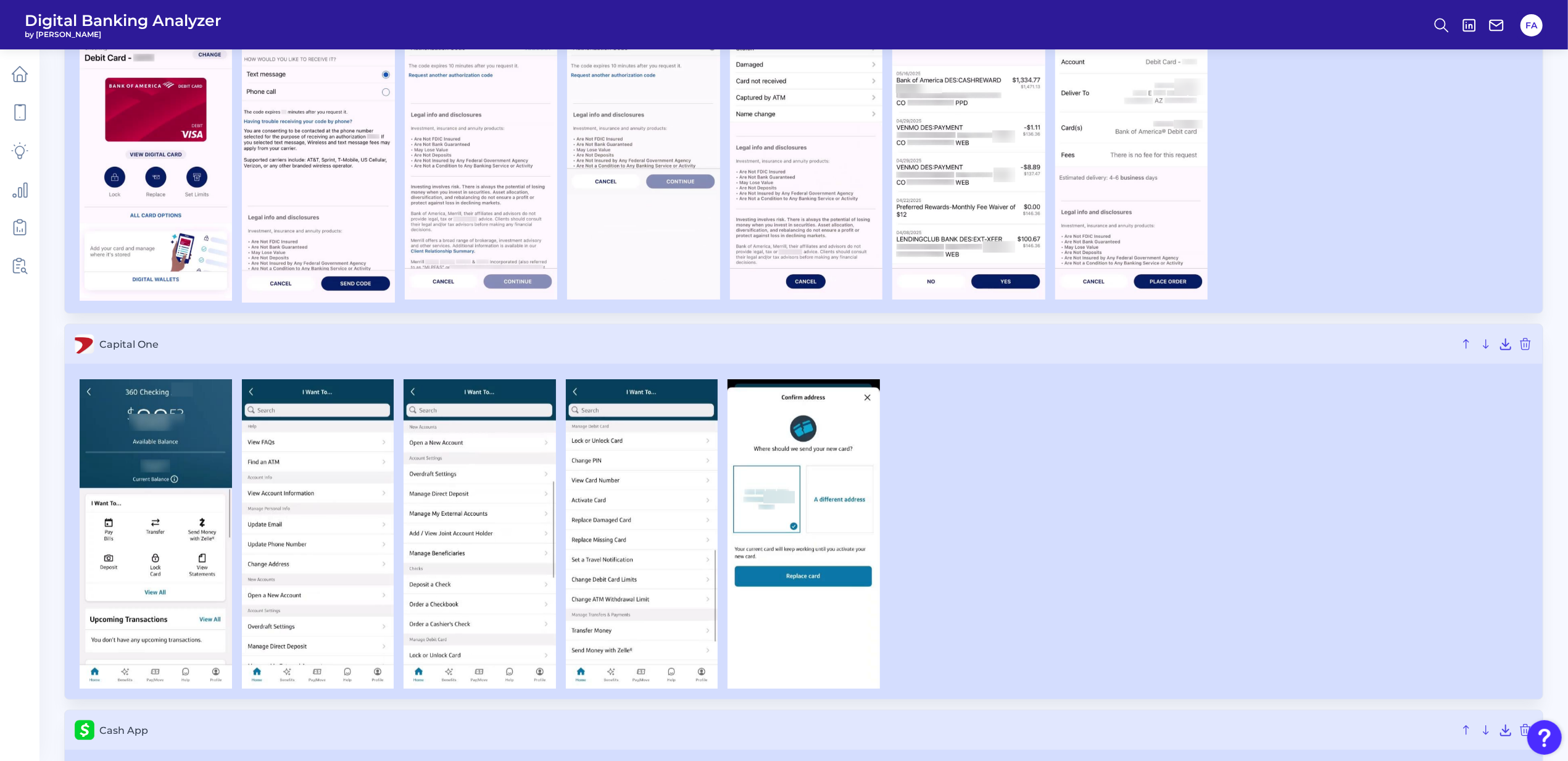
scroll to position [685, 0]
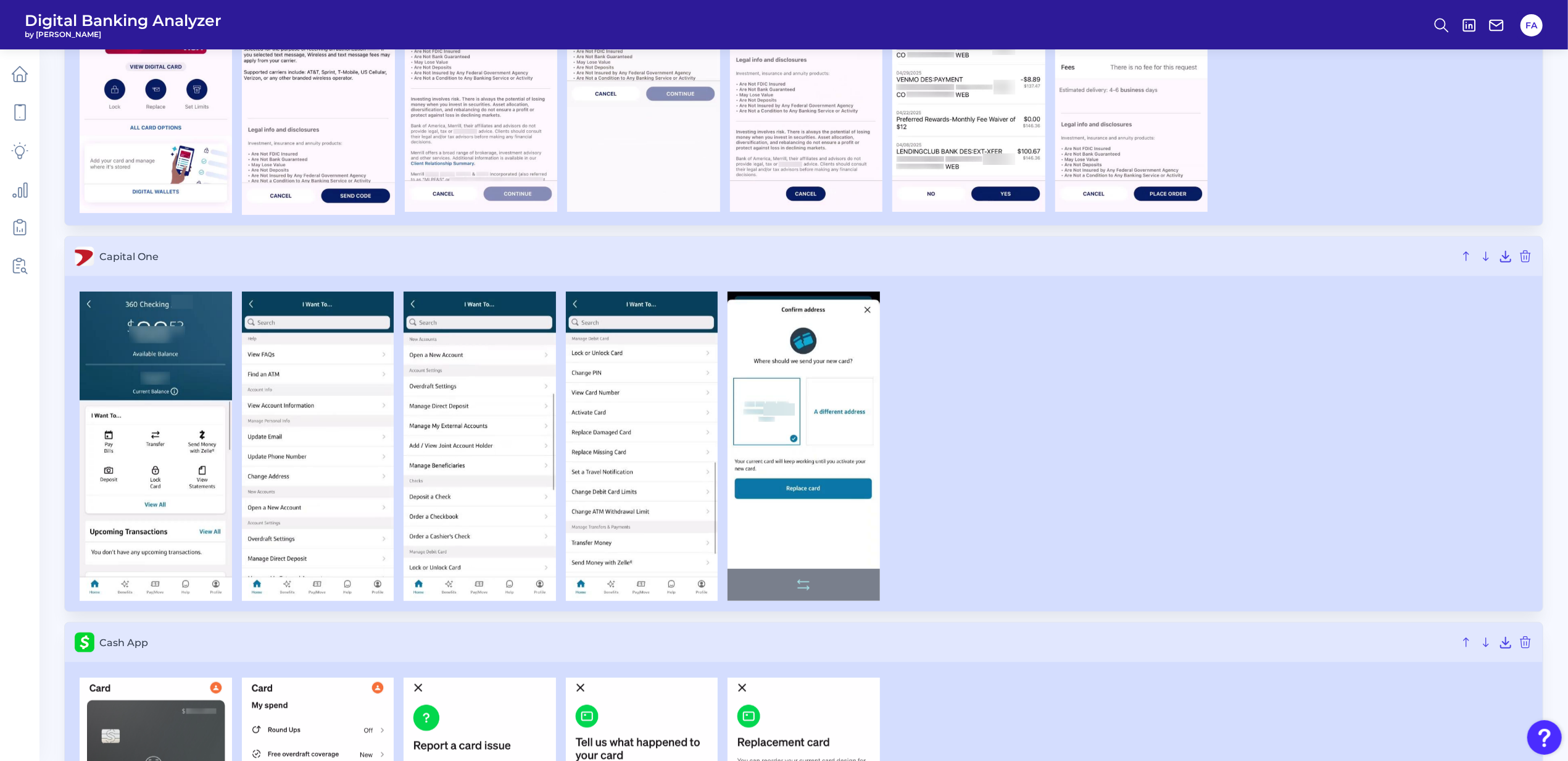
click at [802, 416] on img at bounding box center [803, 446] width 153 height 309
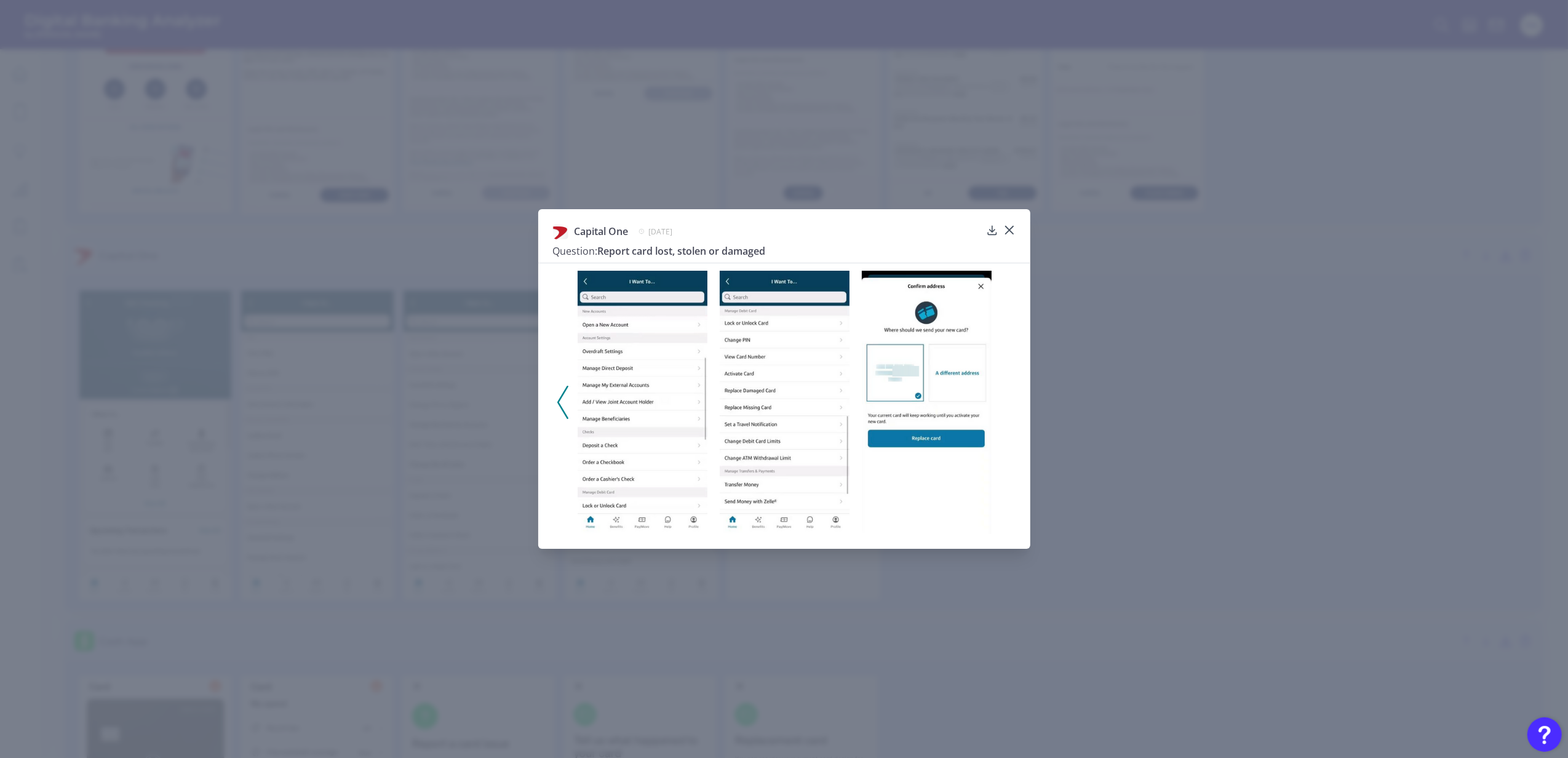
drag, startPoint x: 1058, startPoint y: 332, endPoint x: 1051, endPoint y: 284, distance: 48.5
click at [1058, 332] on div "Capital One April 1, 2025 Question: Report card lost, stolen or damaged" at bounding box center [784, 379] width 1568 height 758
click at [1007, 224] on icon at bounding box center [1009, 230] width 12 height 12
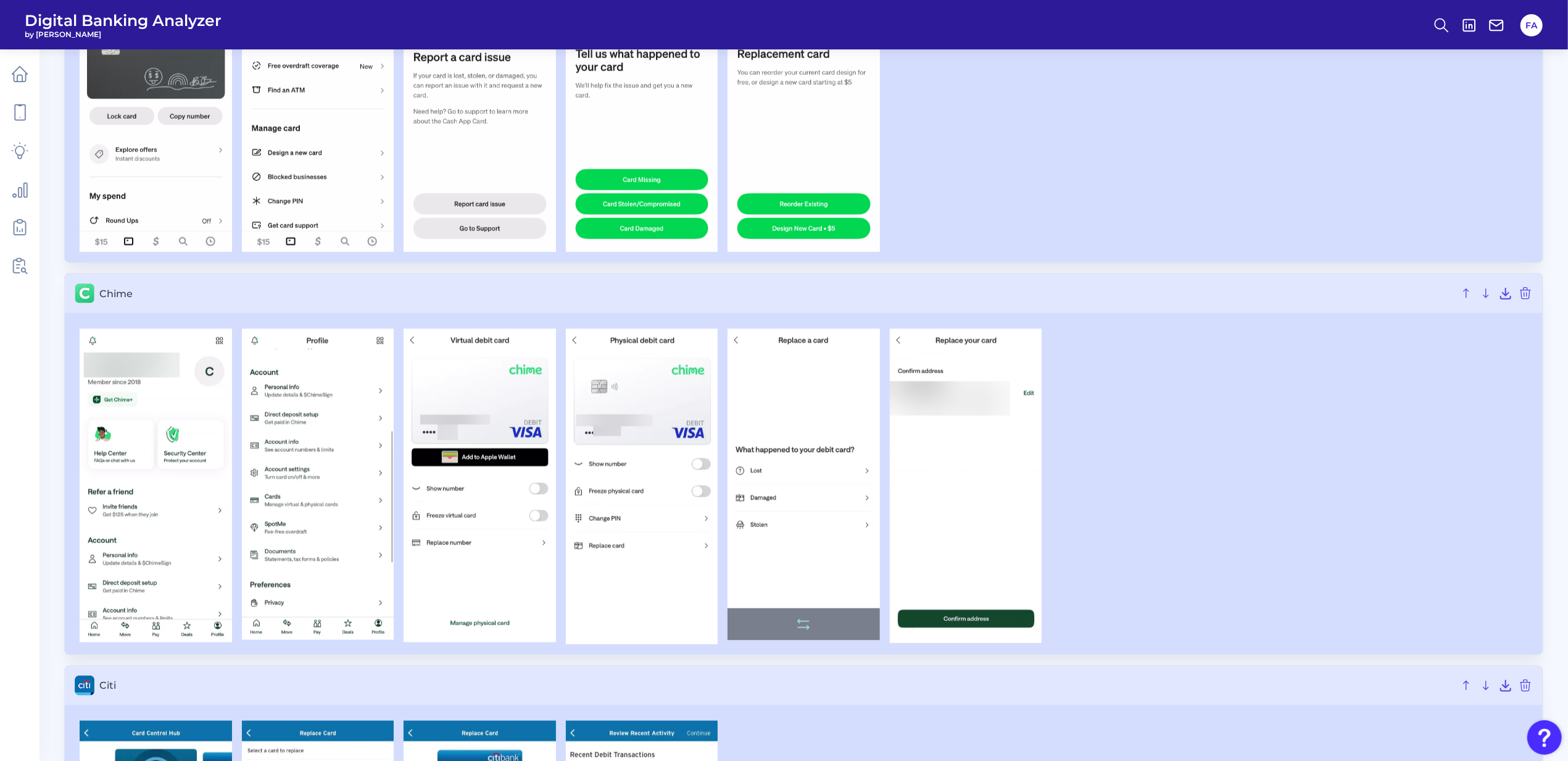
scroll to position [1372, 0]
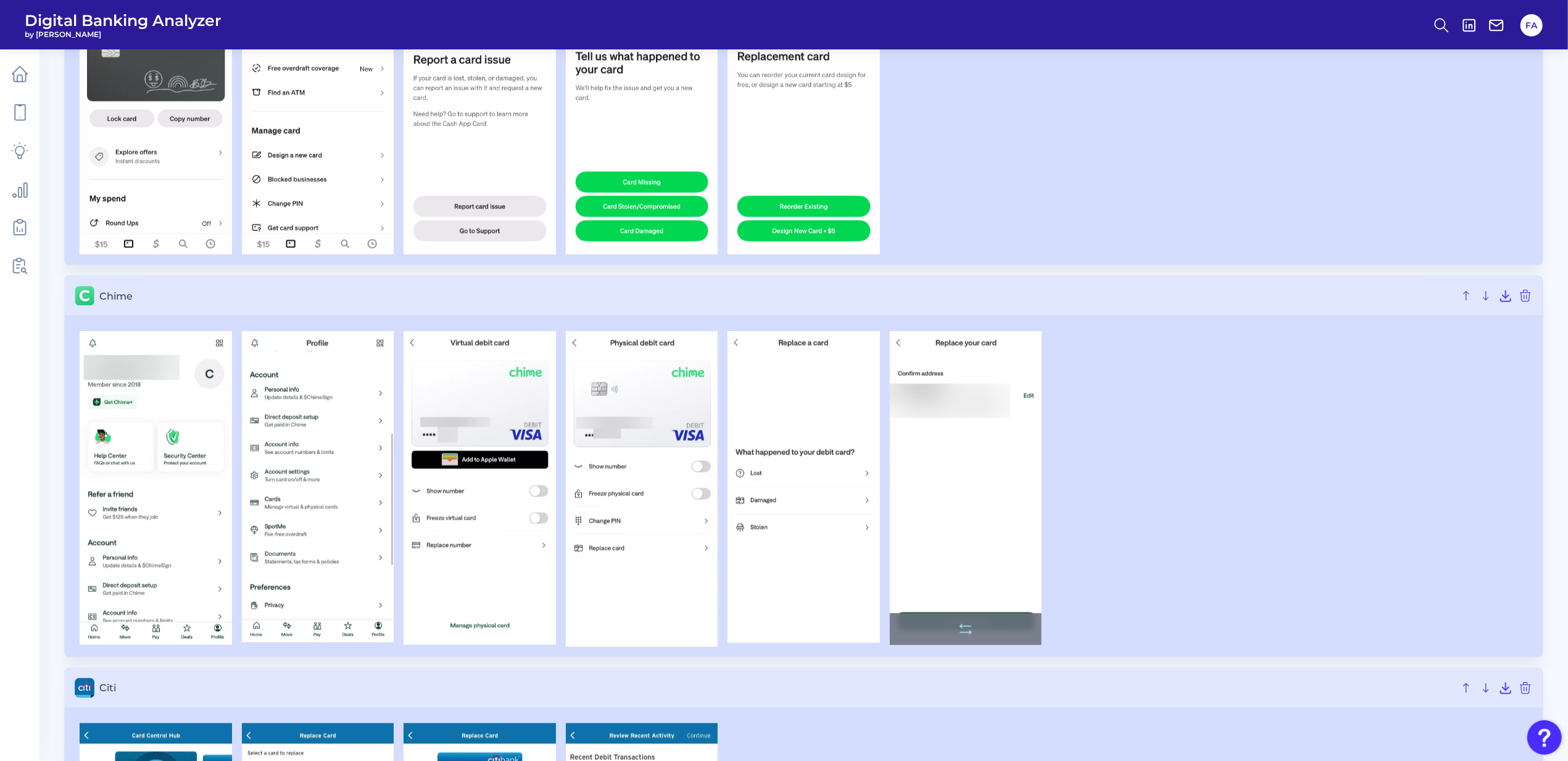
click at [959, 434] on img at bounding box center [966, 488] width 153 height 314
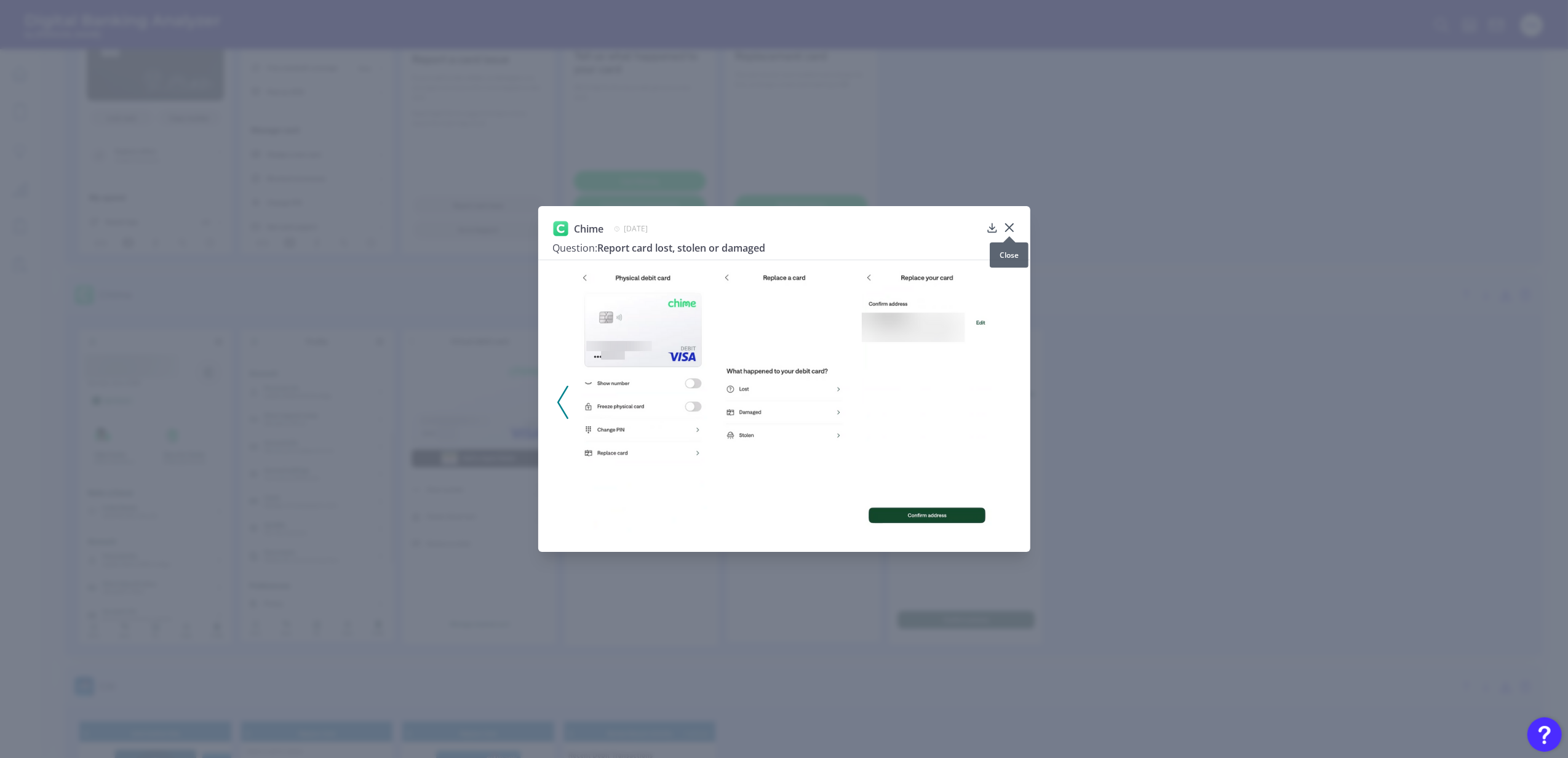
click at [1011, 221] on icon at bounding box center [1009, 228] width 12 height 12
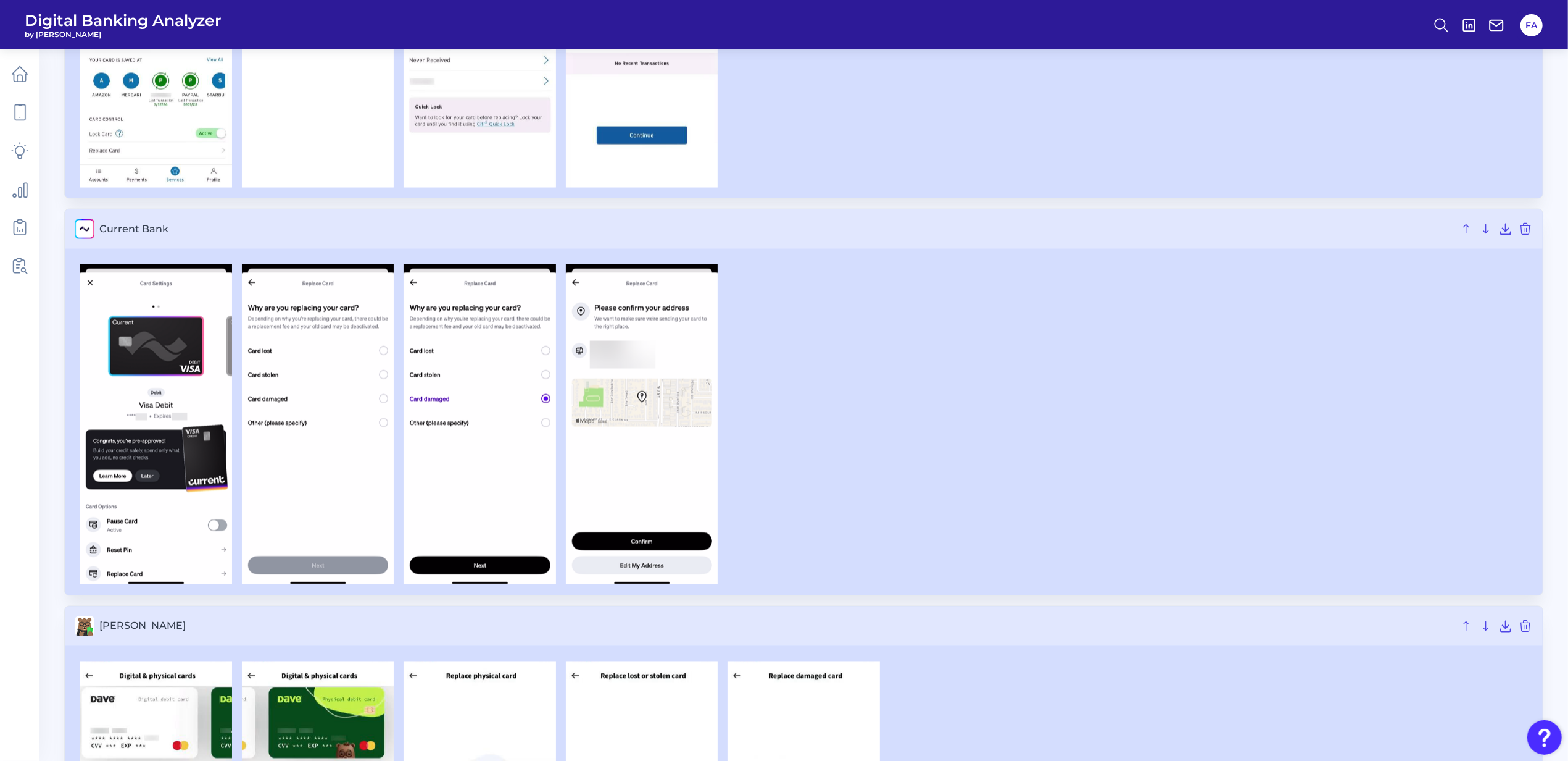
scroll to position [2223, 0]
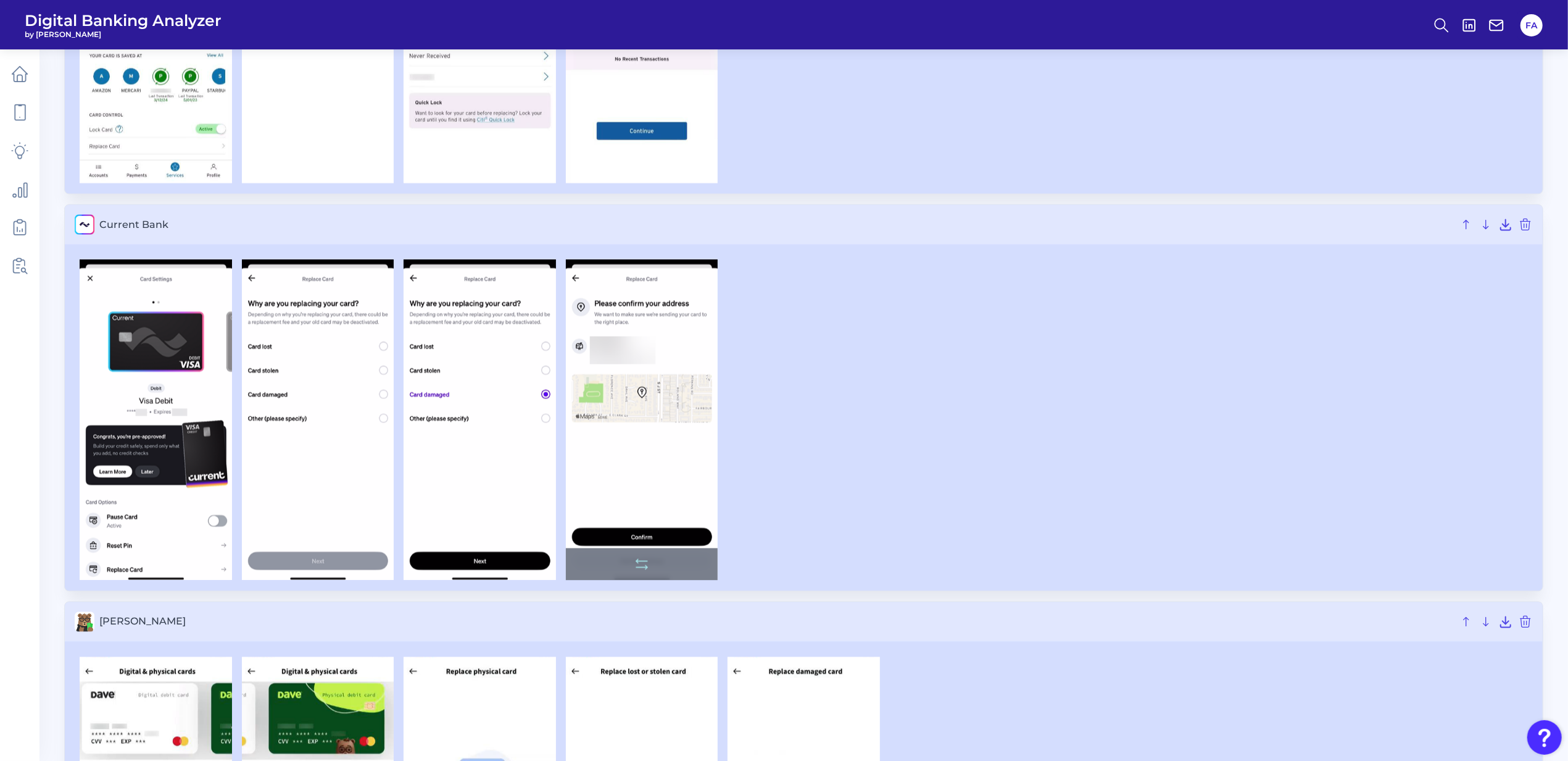
click at [664, 373] on img at bounding box center [642, 419] width 153 height 320
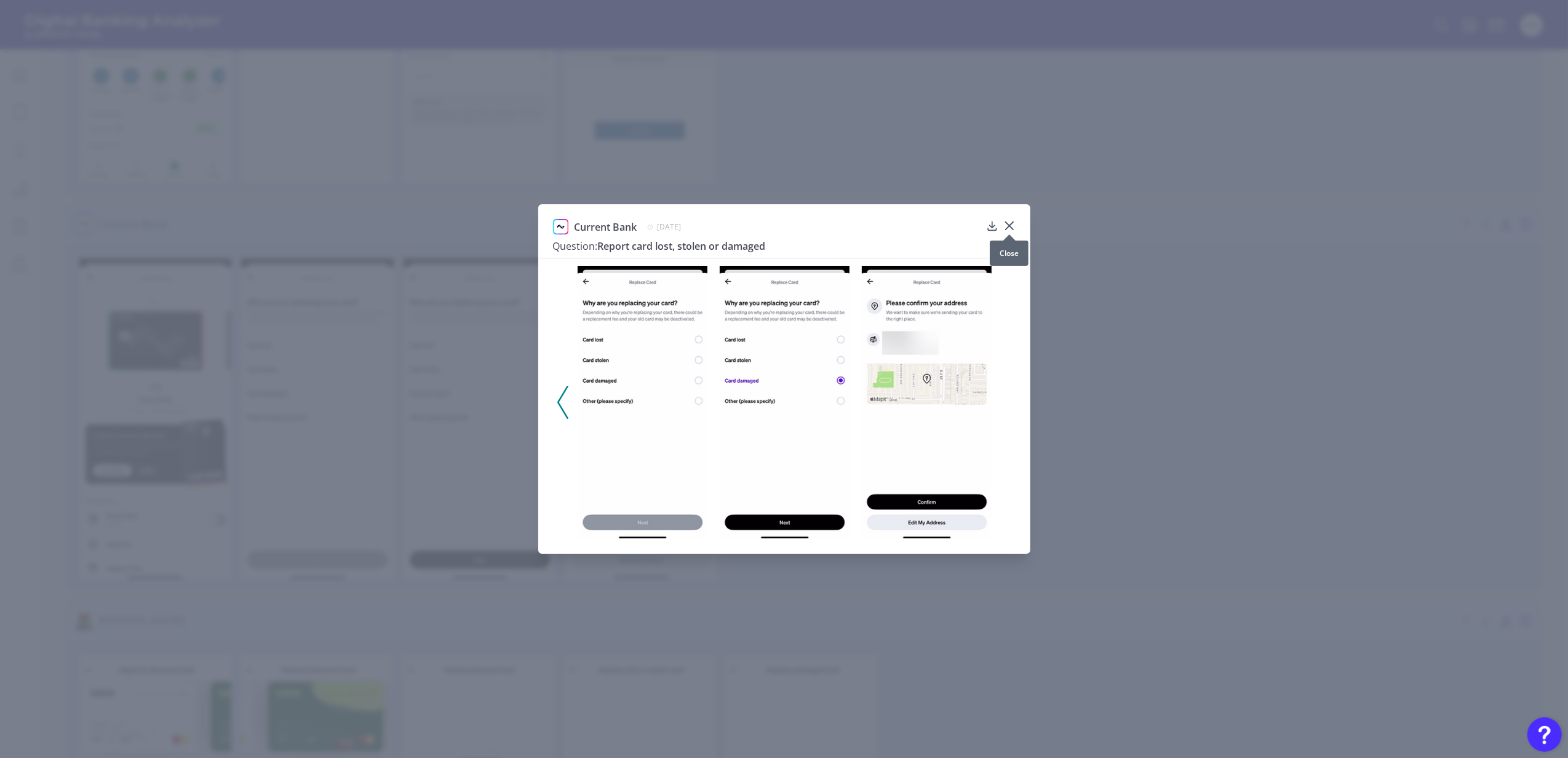
click at [1010, 221] on icon at bounding box center [1009, 226] width 12 height 12
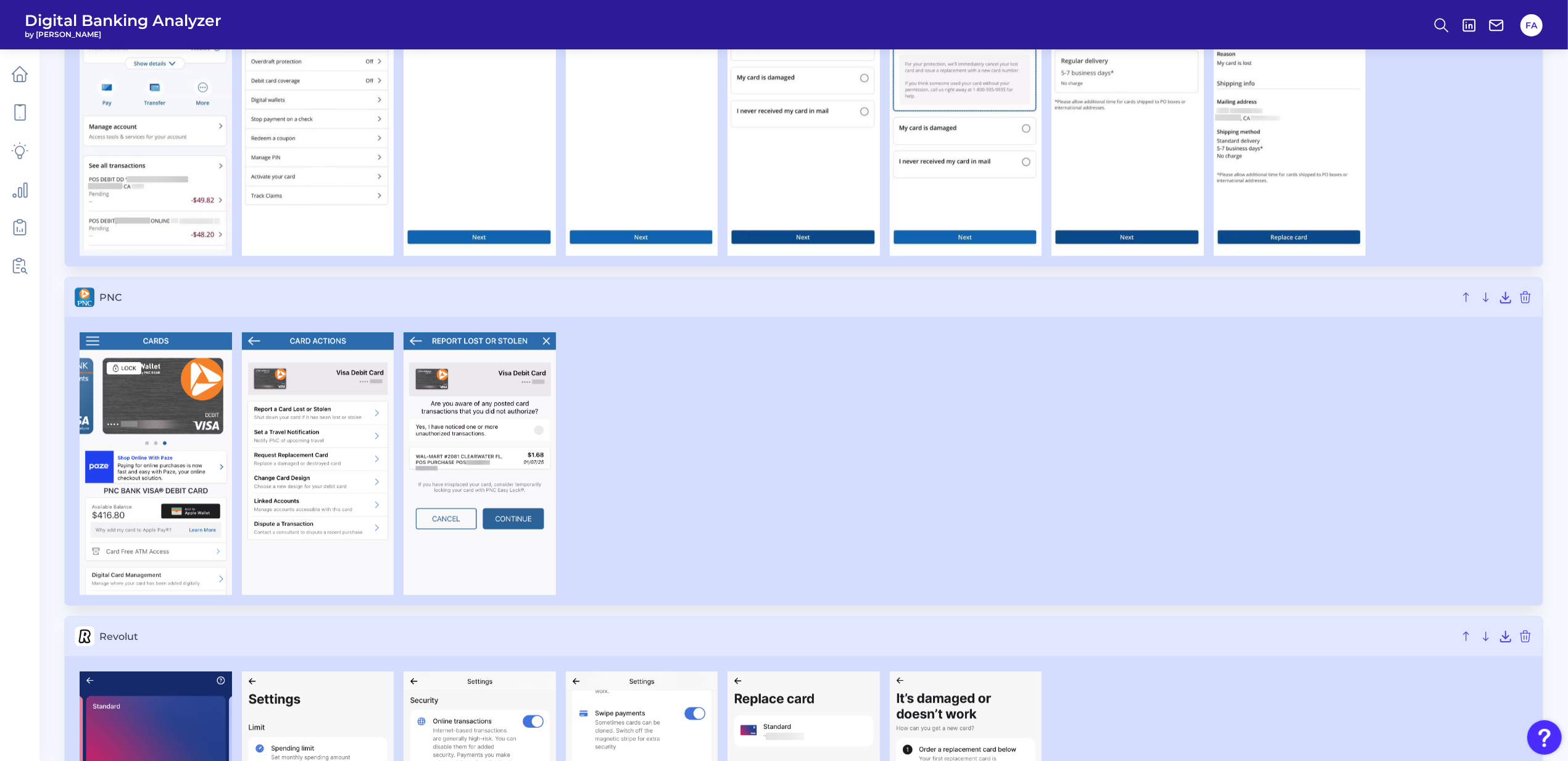
scroll to position [3869, 0]
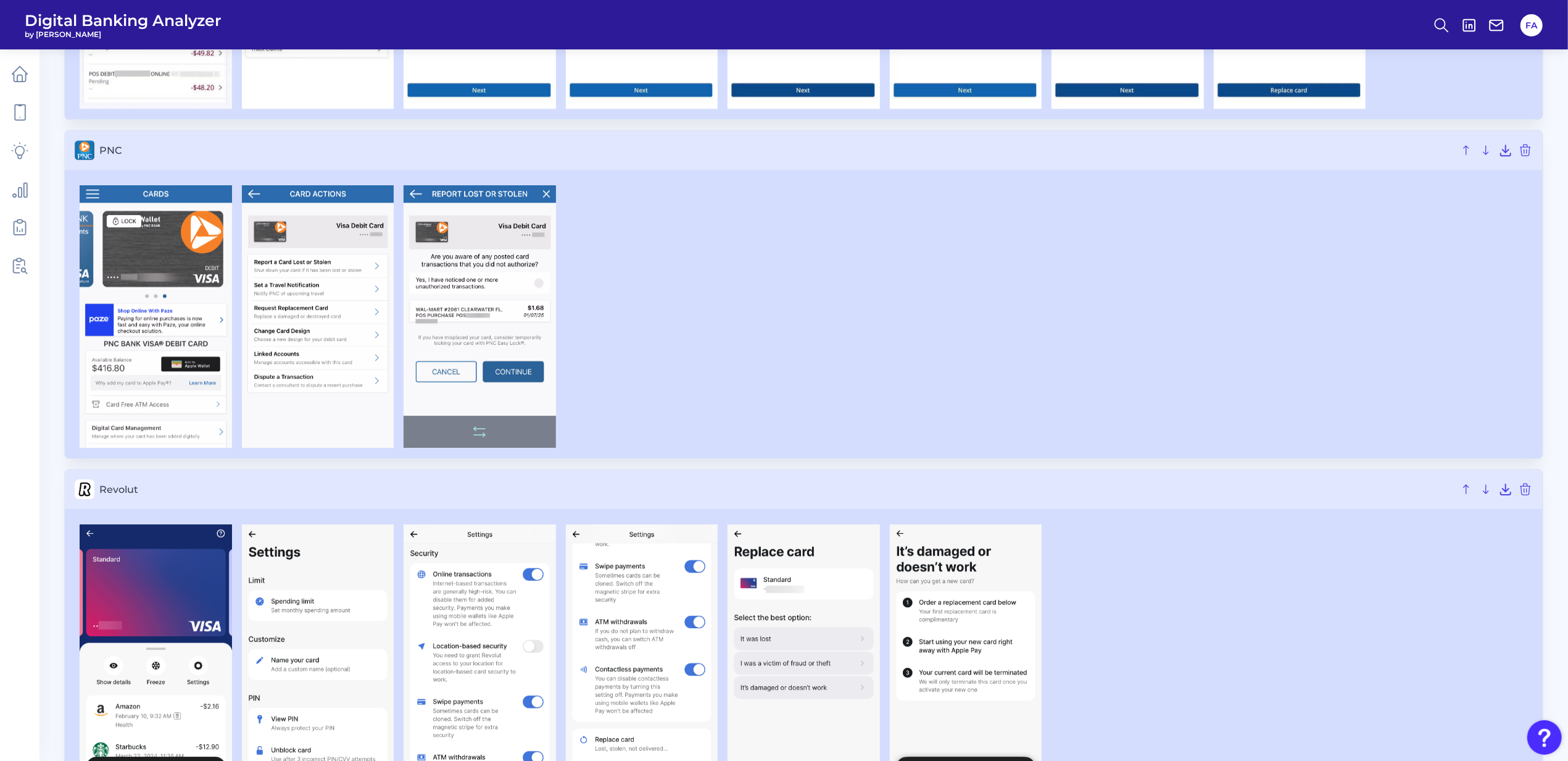
click at [507, 349] on img at bounding box center [480, 316] width 153 height 262
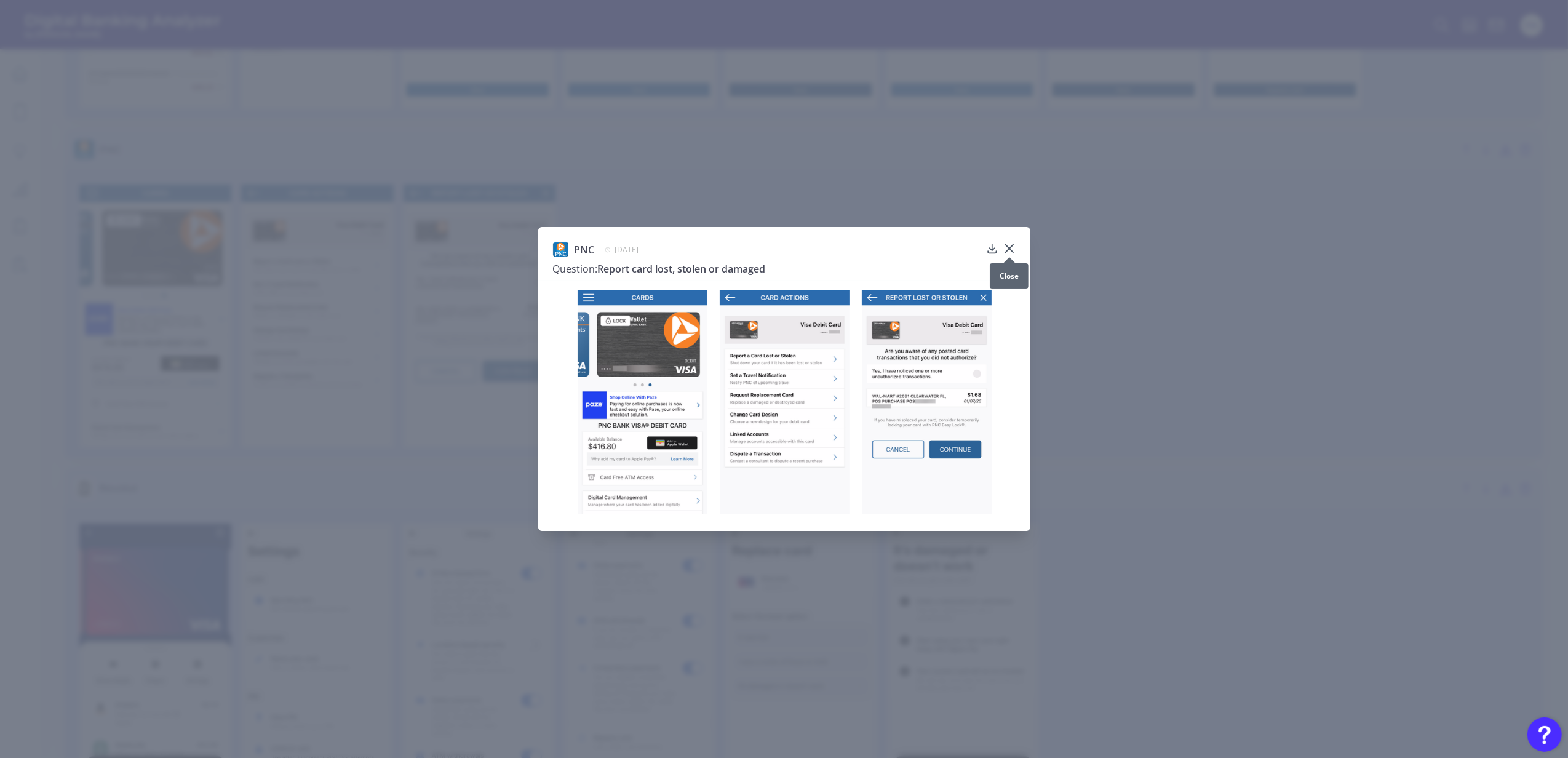
click at [1009, 243] on icon at bounding box center [1009, 248] width 12 height 12
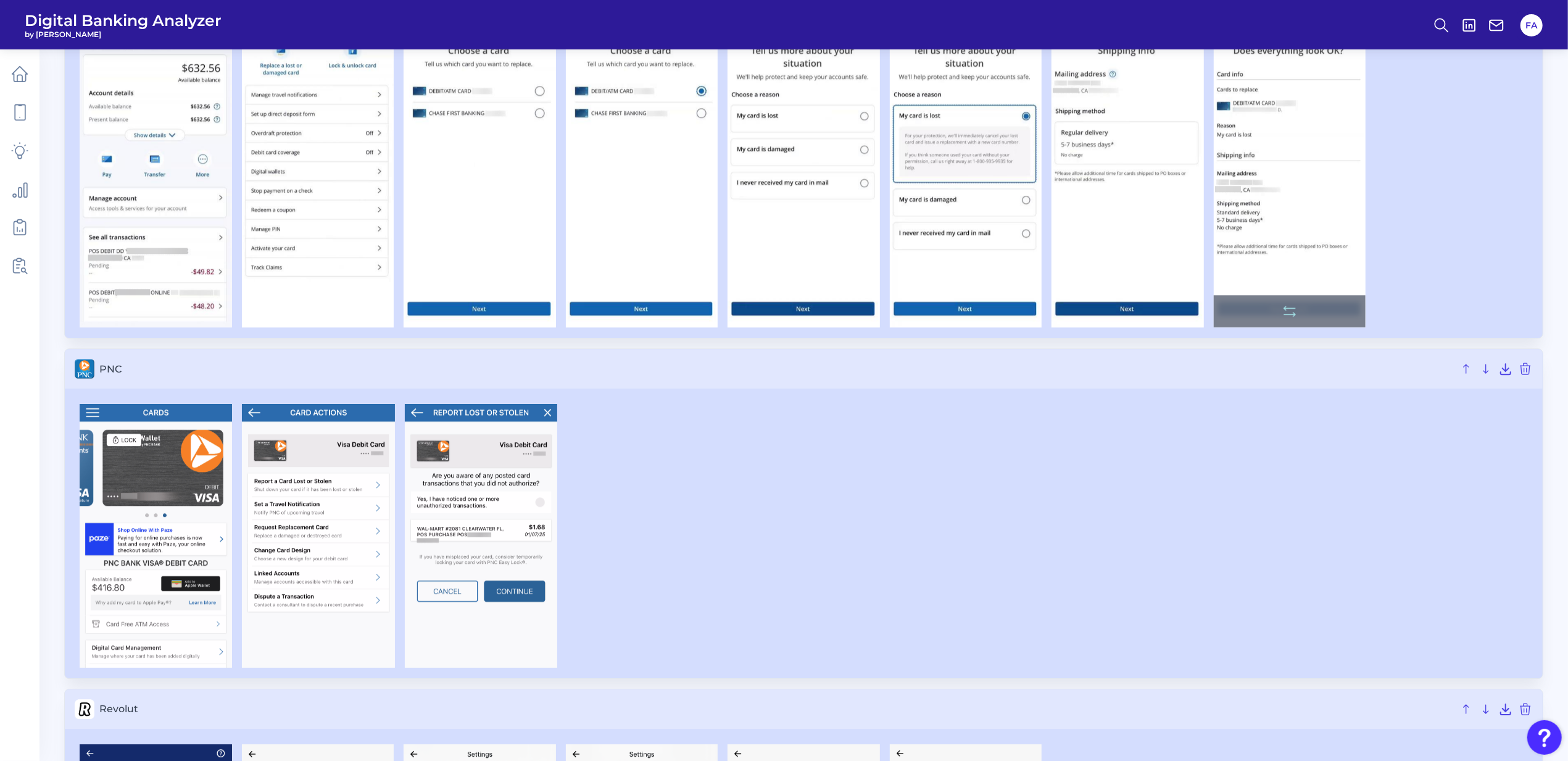
scroll to position [3649, 0]
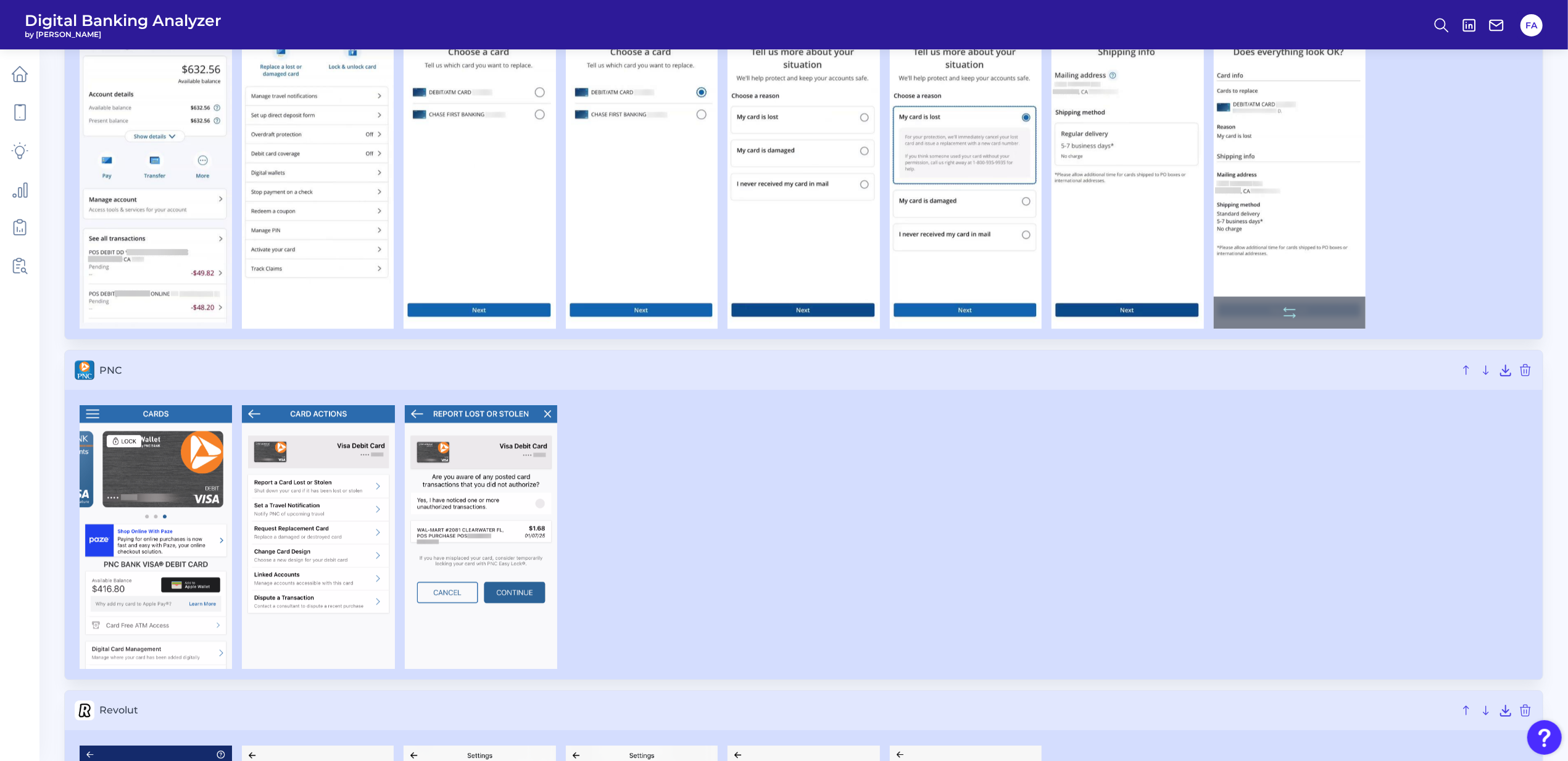
click at [1326, 186] on img at bounding box center [1290, 171] width 153 height 315
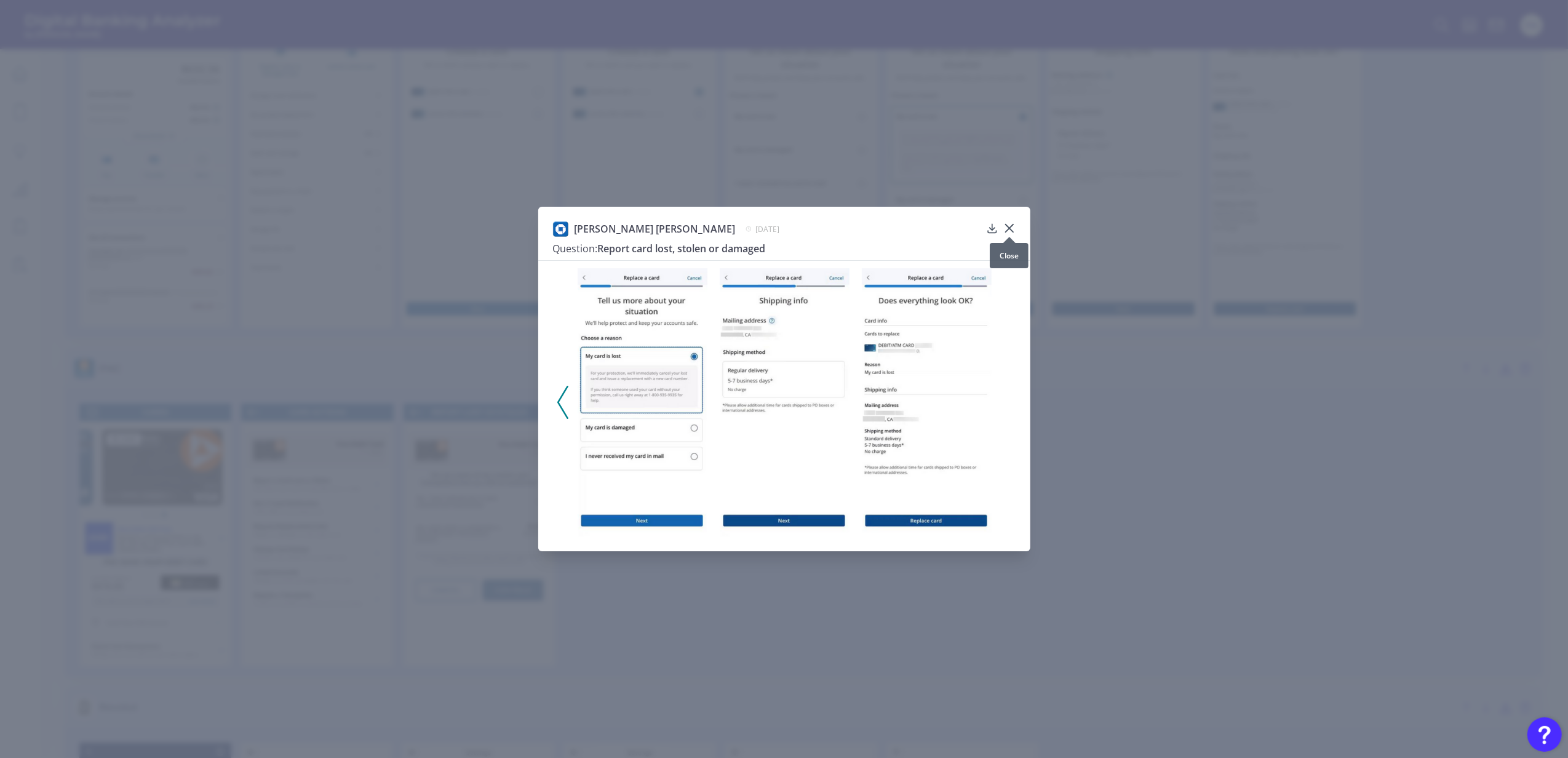
click at [1014, 232] on div at bounding box center [1009, 237] width 12 height 12
click at [1013, 226] on icon at bounding box center [1009, 228] width 12 height 12
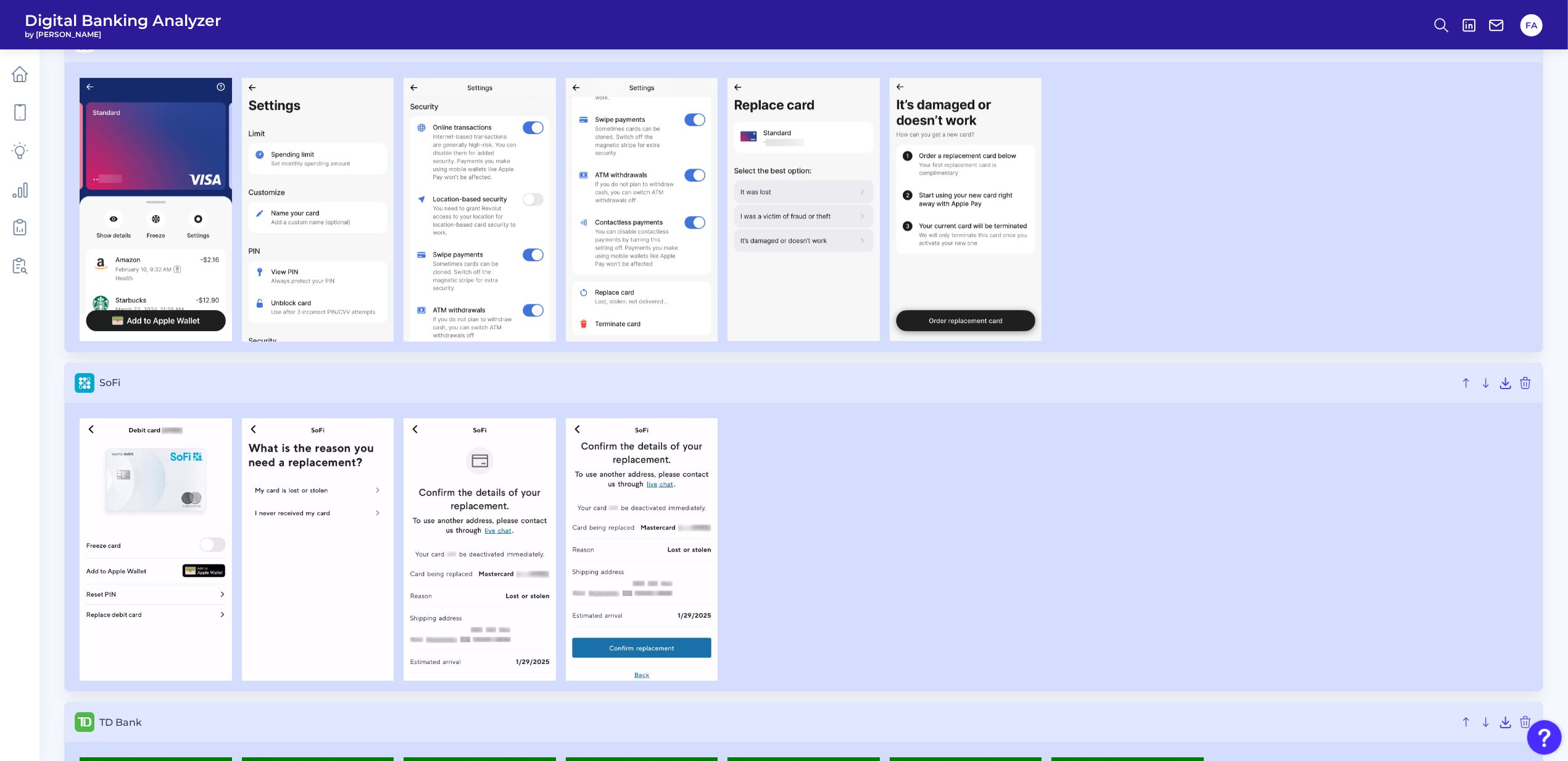
scroll to position [4446, 0]
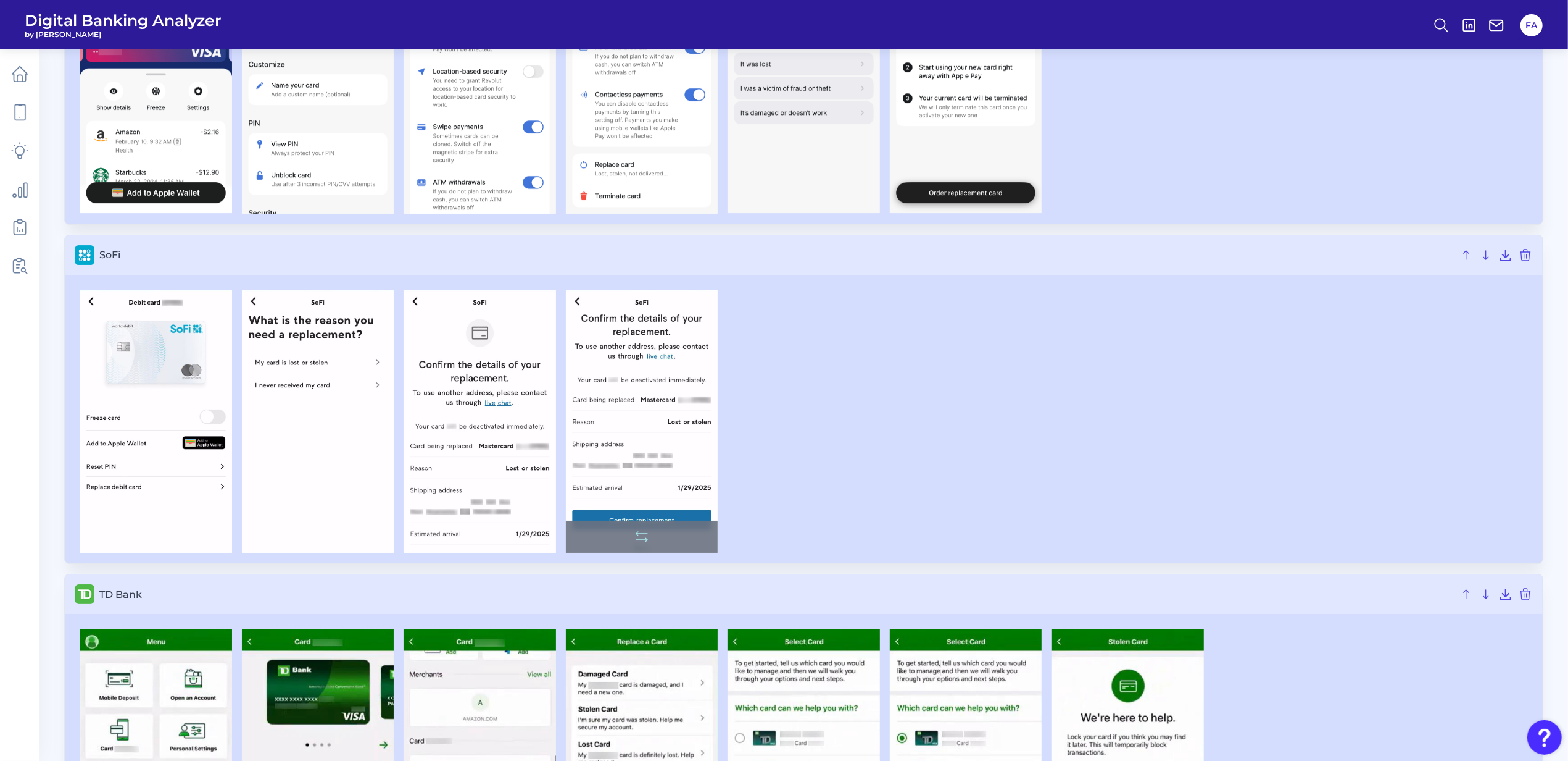
click at [631, 408] on img at bounding box center [642, 421] width 153 height 262
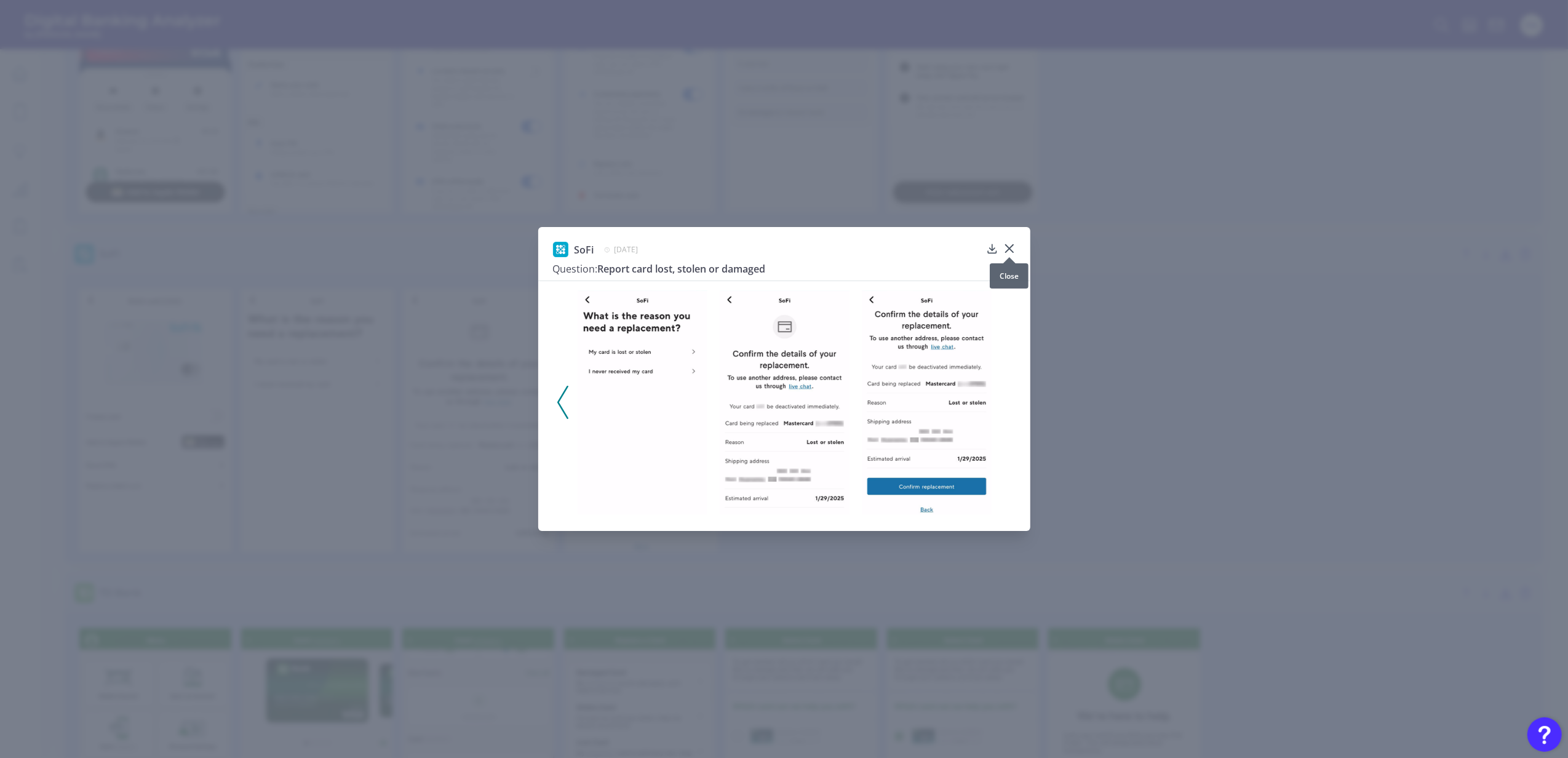
click at [1010, 245] on icon at bounding box center [1009, 248] width 12 height 12
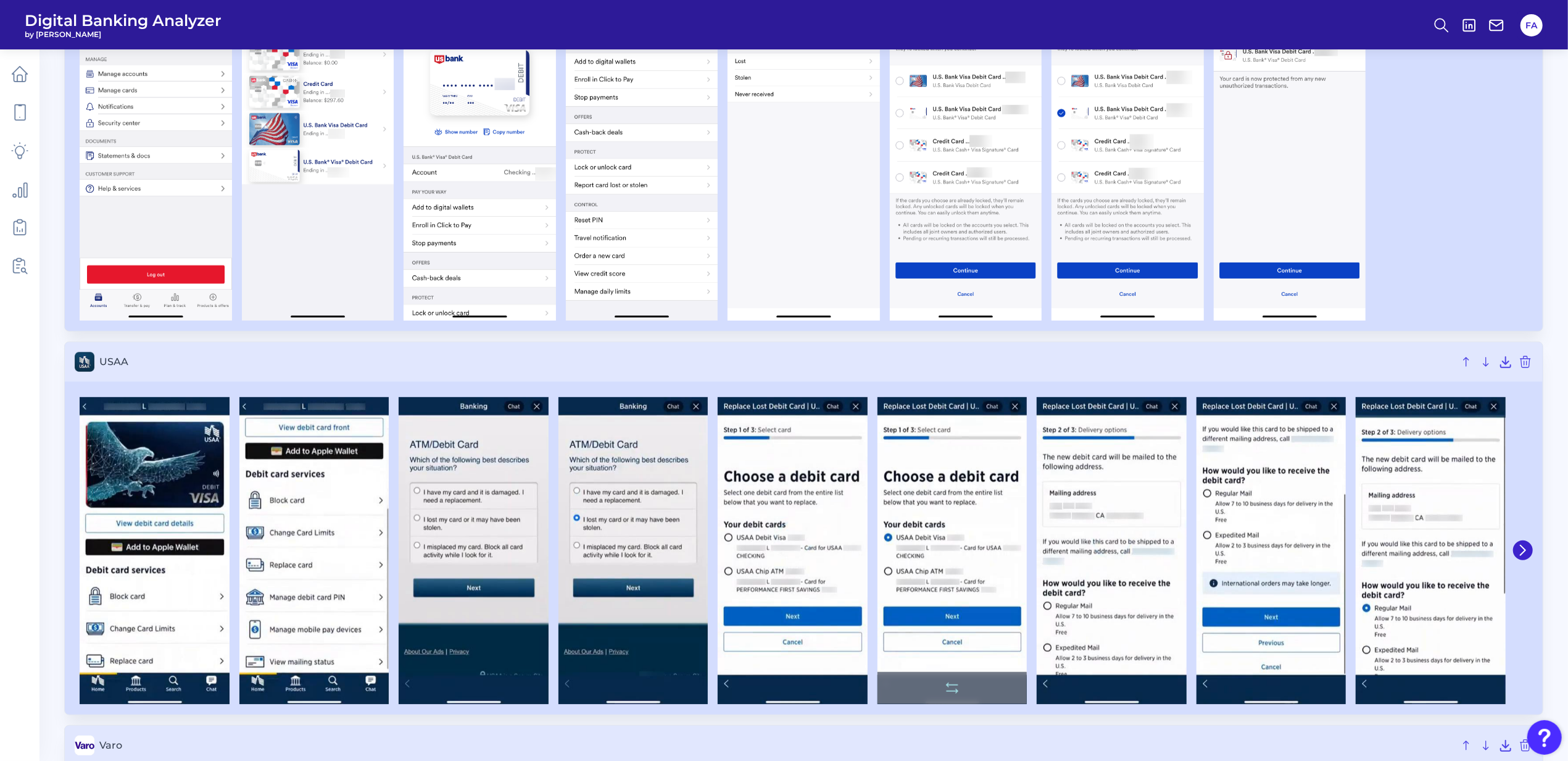
scroll to position [5571, 0]
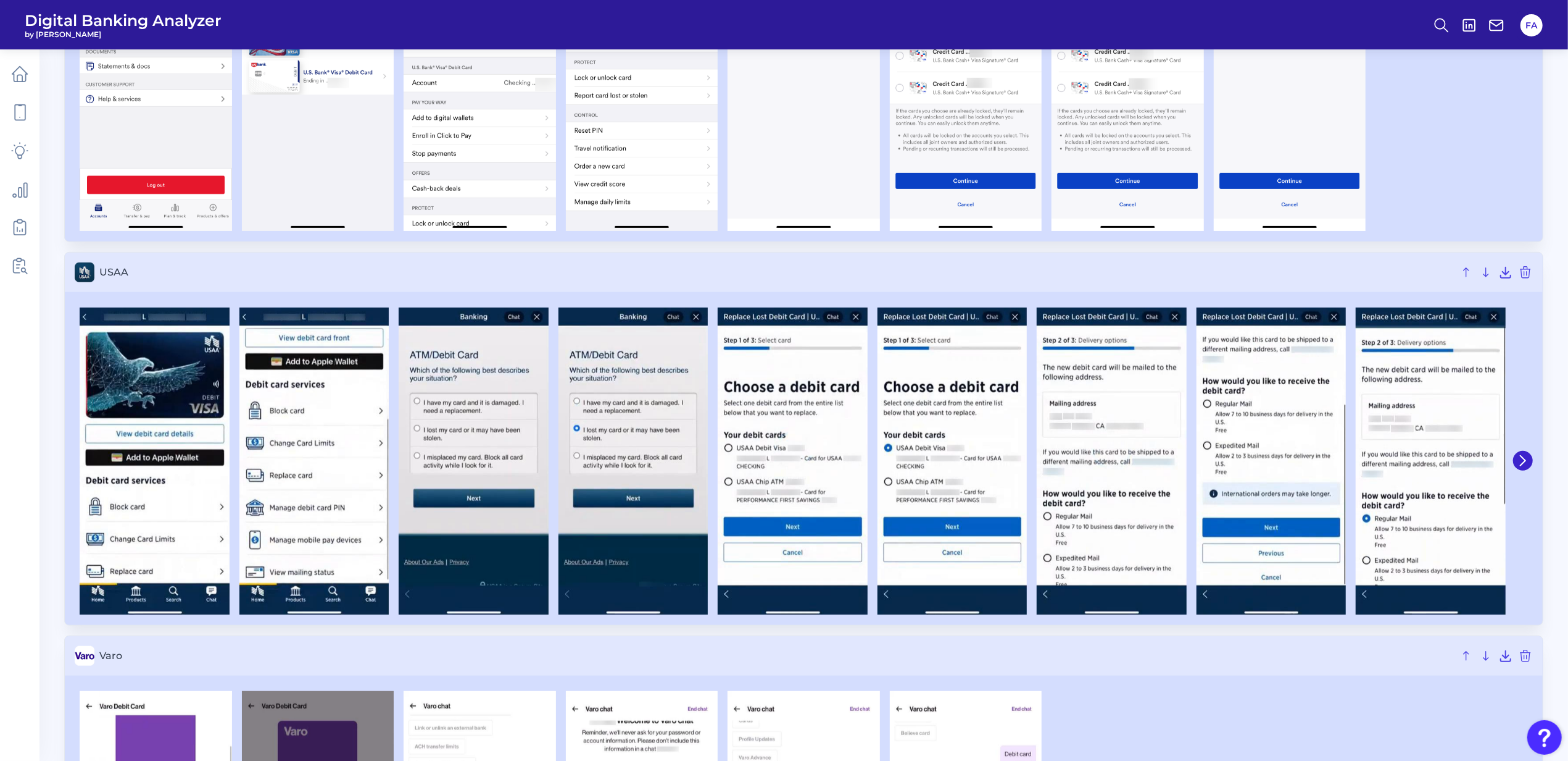
click at [1538, 470] on div at bounding box center [803, 461] width 1478 height 328
click at [1528, 466] on icon at bounding box center [1523, 461] width 11 height 11
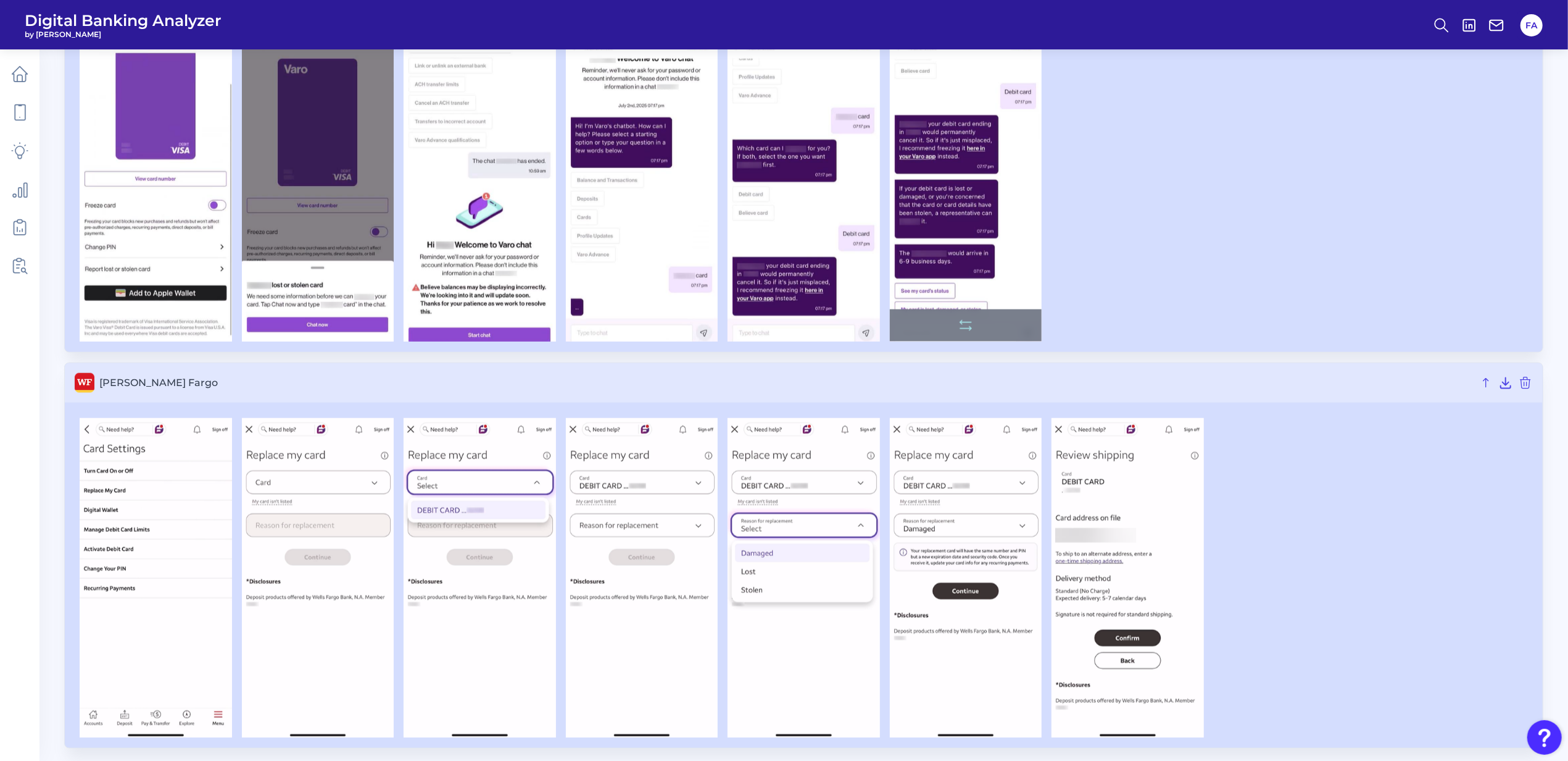
scroll to position [6246, 0]
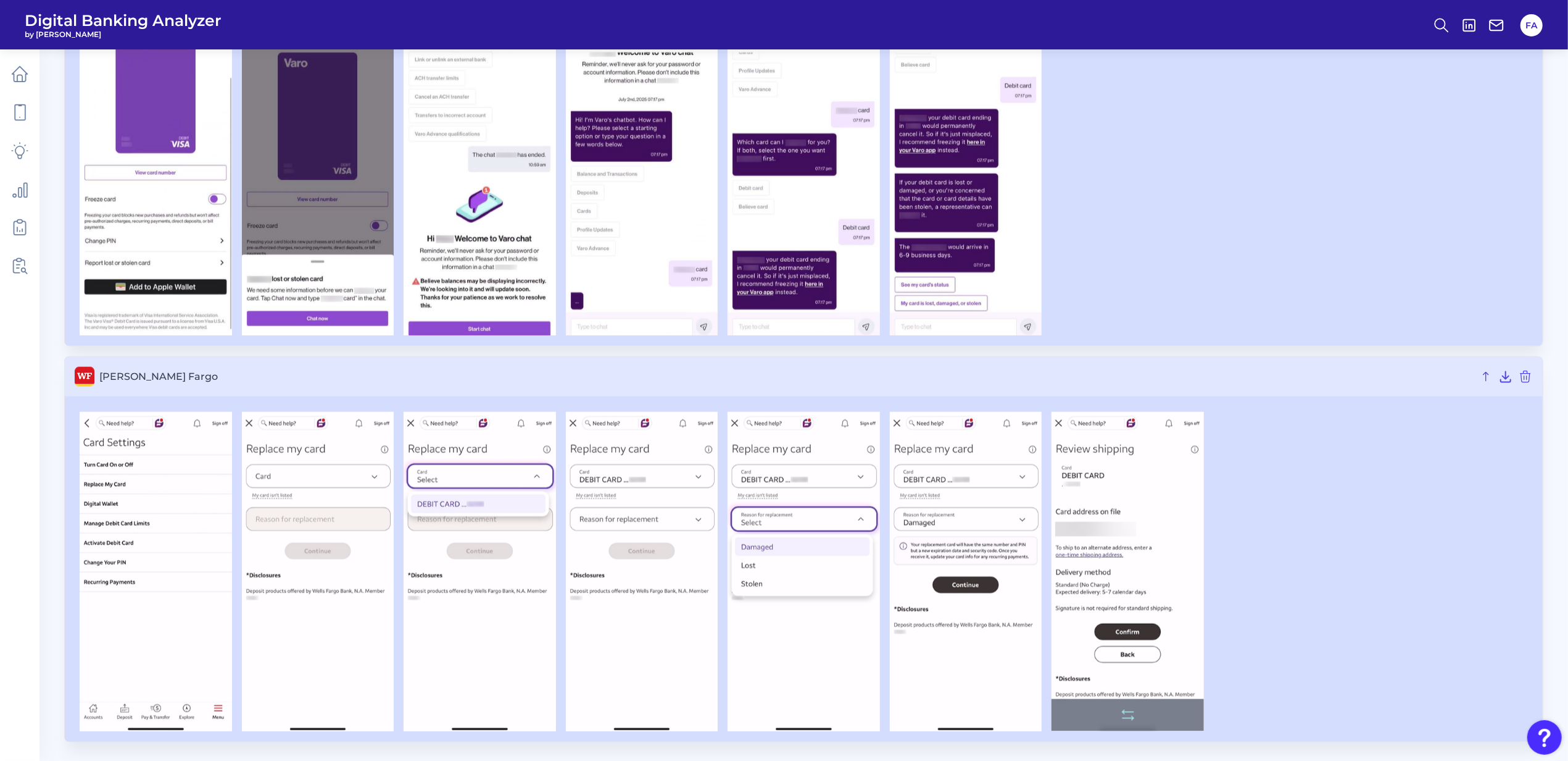
click at [1160, 492] on img at bounding box center [1128, 571] width 153 height 319
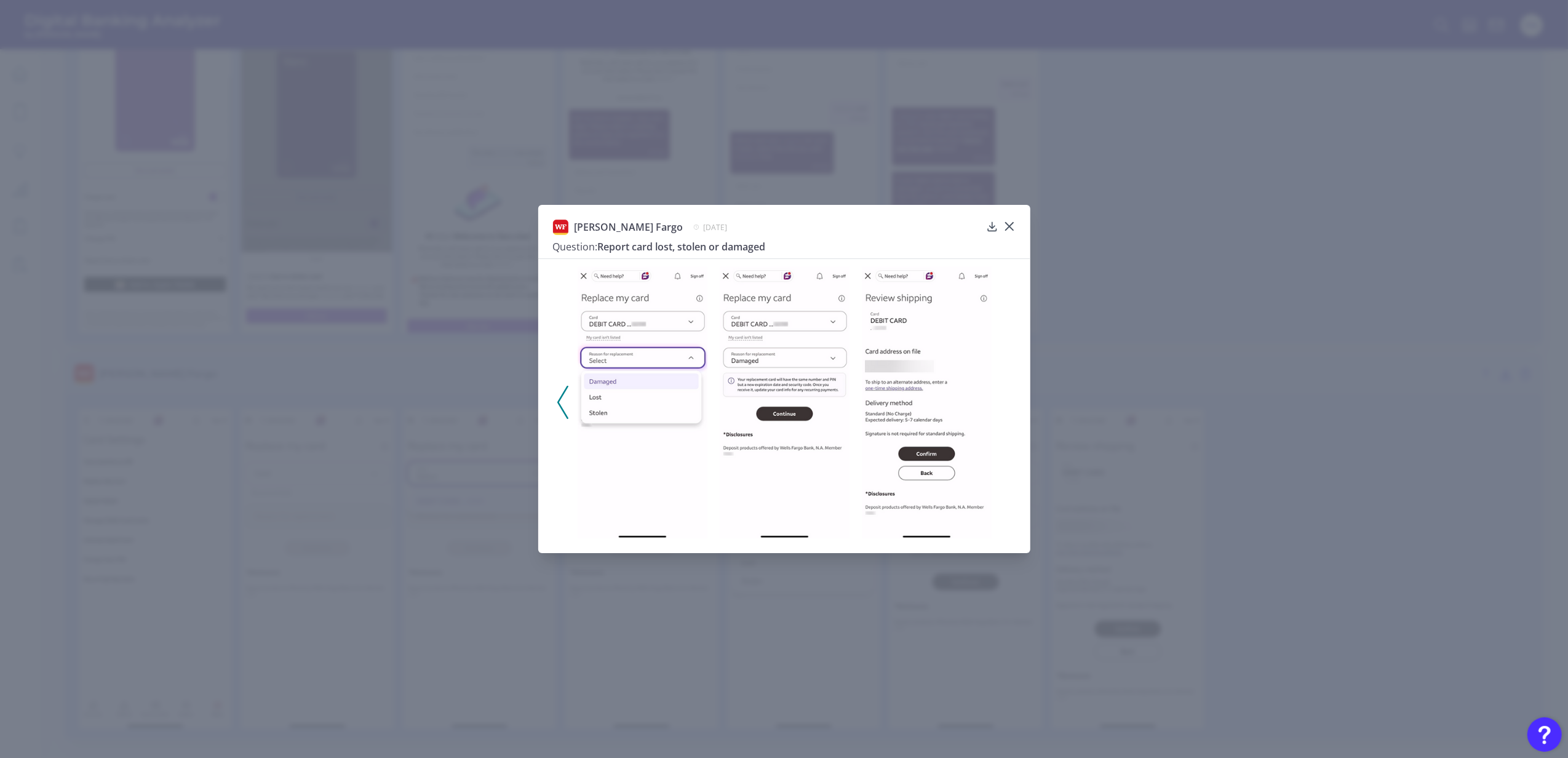
click at [1017, 221] on div "Wells Fargo May 1, 2025 Question: Report card lost, stolen or damaged" at bounding box center [784, 379] width 492 height 348
click at [1000, 225] on div "Wells Fargo May 1, 2025 Question: Report card lost, stolen or damaged" at bounding box center [784, 239] width 462 height 39
click at [1009, 224] on icon at bounding box center [1009, 226] width 12 height 12
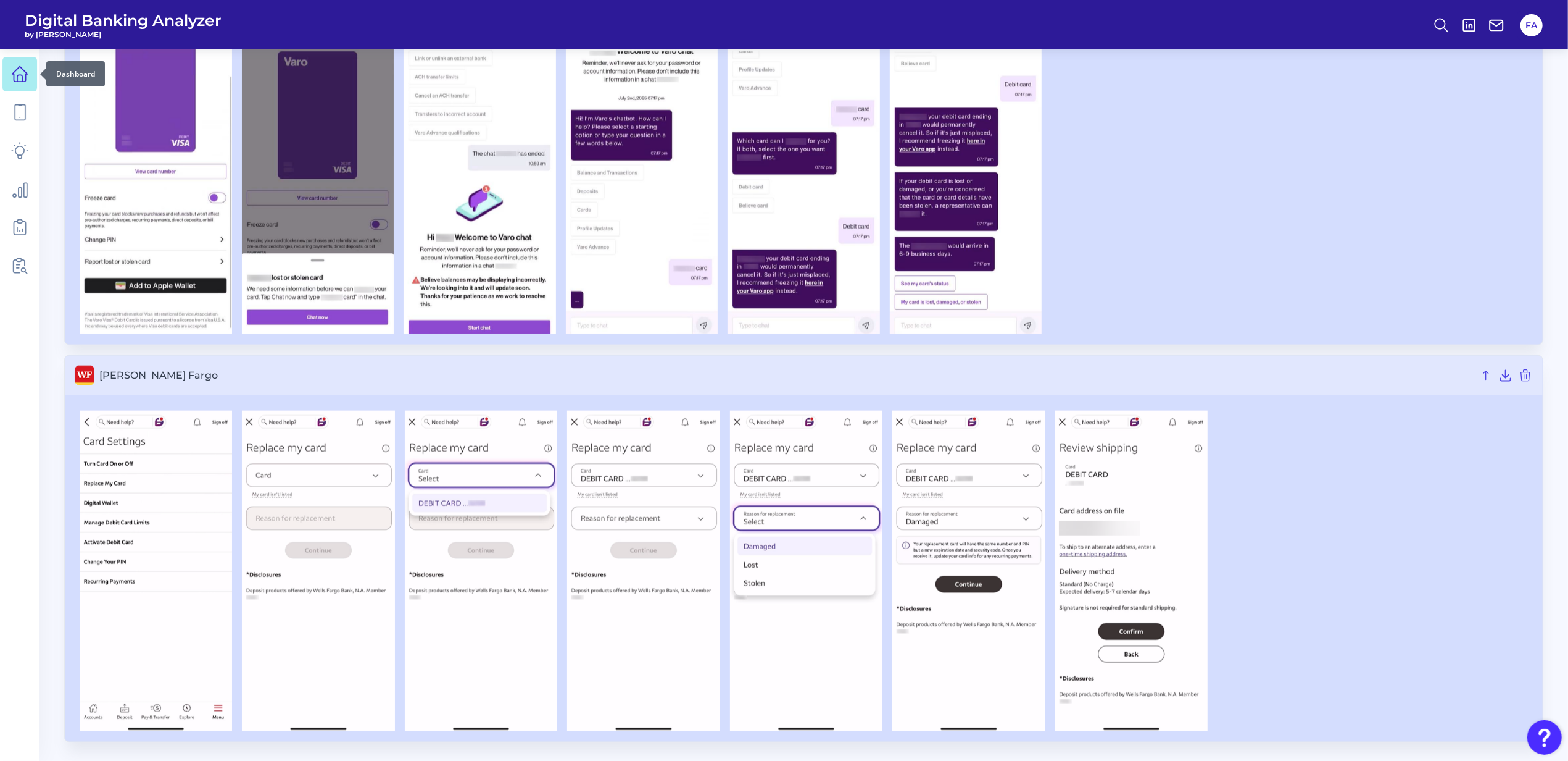
click at [16, 78] on icon at bounding box center [19, 74] width 17 height 17
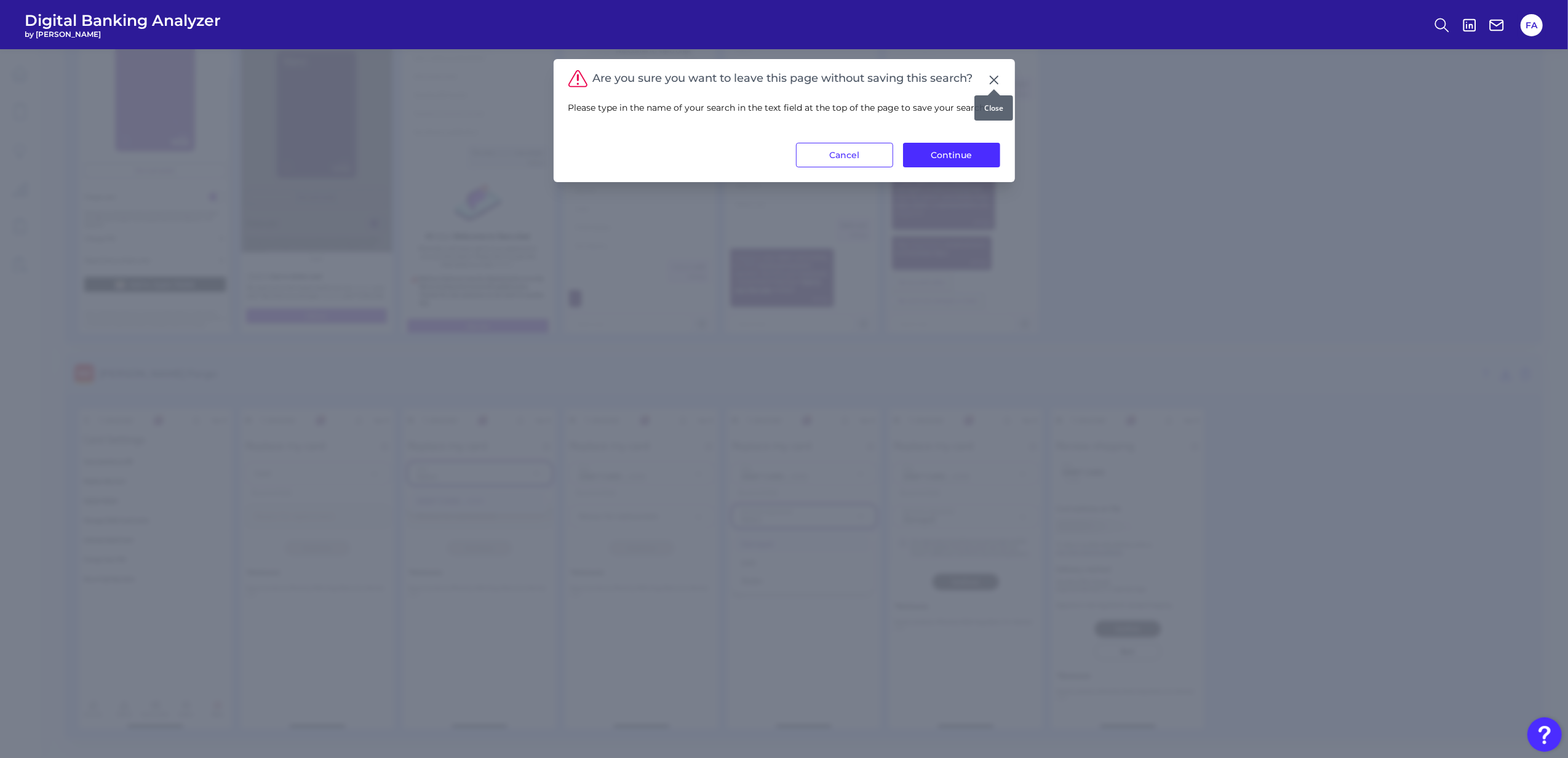
click at [998, 61] on div "Are you sure you want to leave this page without saving this search? Please typ…" at bounding box center [784, 120] width 462 height 123
click at [998, 67] on div "Are you sure you want to leave this page without saving this search? Please typ…" at bounding box center [784, 120] width 462 height 123
click at [996, 70] on div "Are you sure you want to leave this page without saving this search? Please typ…" at bounding box center [784, 120] width 462 height 123
click at [985, 79] on div "Are you sure you want to leave this page without saving this search?" at bounding box center [784, 80] width 432 height 14
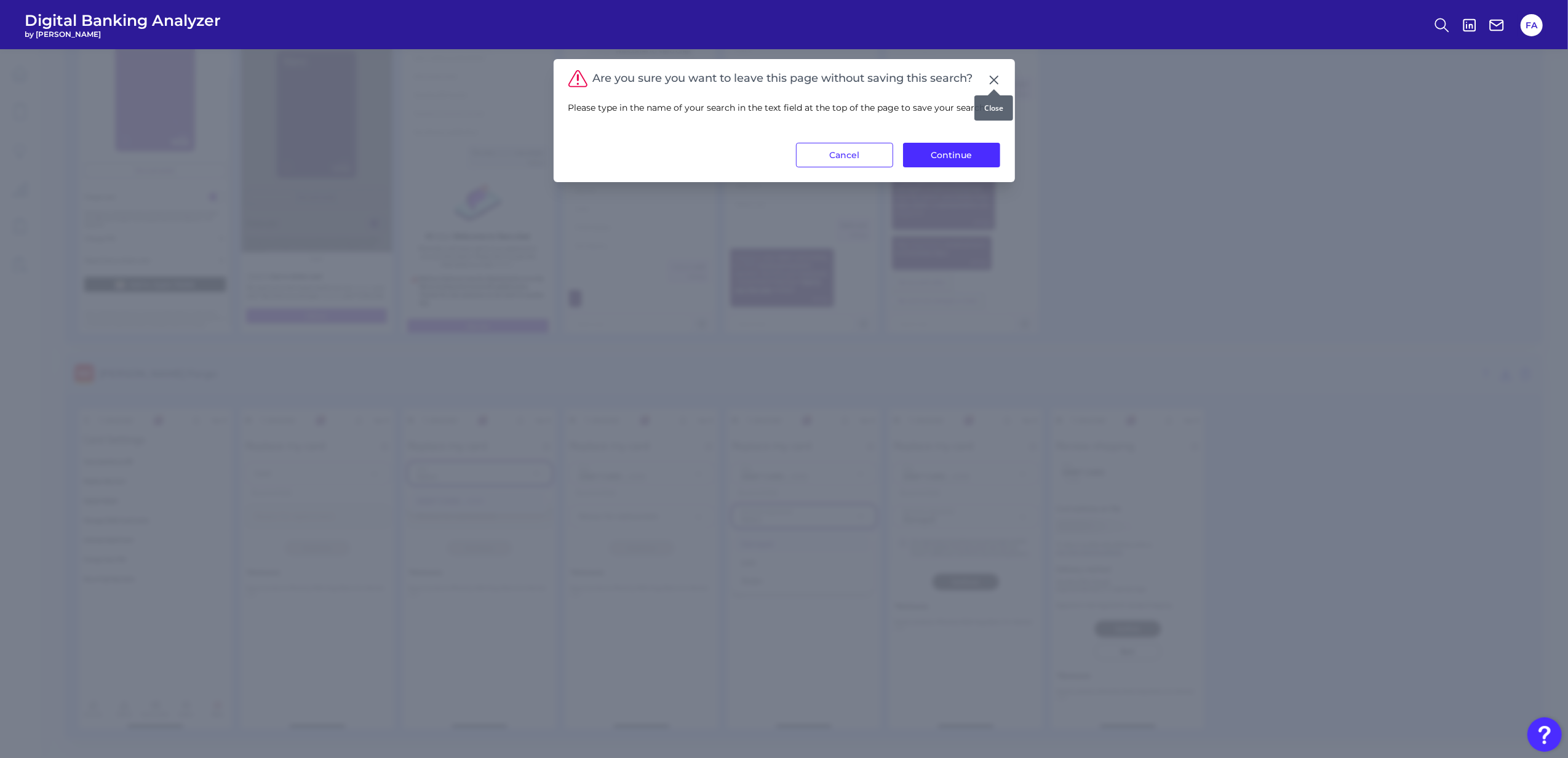
click at [988, 77] on icon at bounding box center [994, 80] width 12 height 12
